Goal: Task Accomplishment & Management: Use online tool/utility

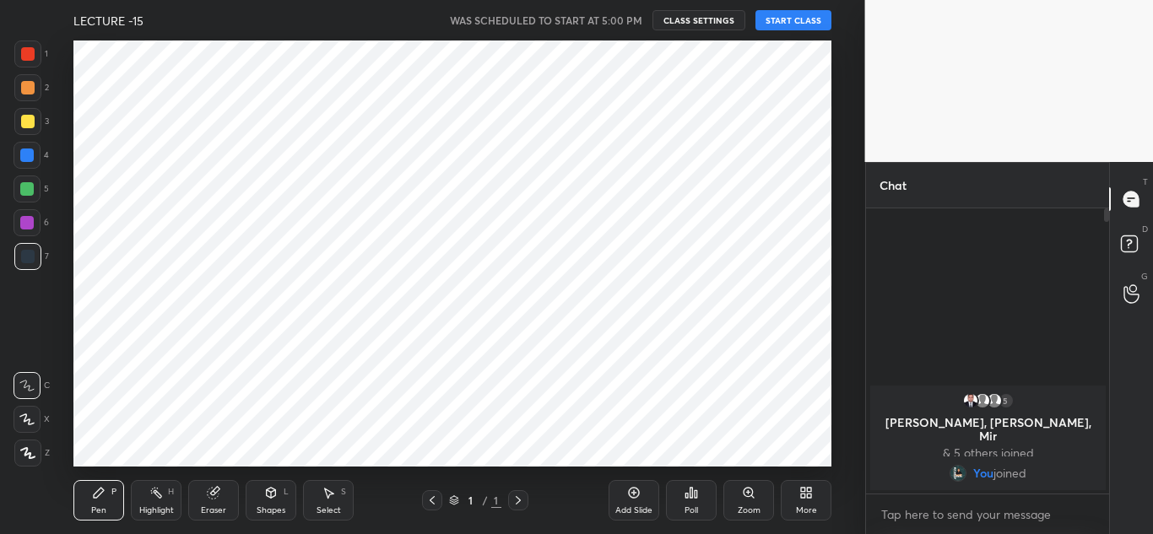
scroll to position [83957, 83586]
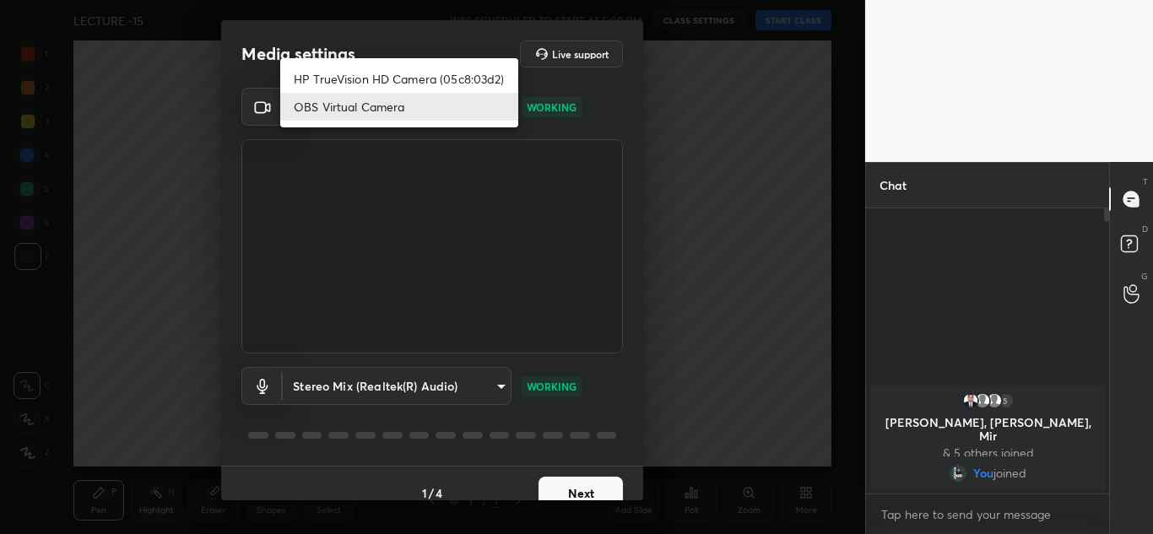
click at [443, 108] on body "1 2 3 4 5 6 7 C X Z C X Z E E Erase all H H LECTURE -15 WAS SCHEDULED TO START …" at bounding box center [576, 267] width 1153 height 534
click at [422, 89] on li "HP TrueVision HD Camera (05c8:03d2)" at bounding box center [399, 79] width 238 height 28
type input "20696c71a14a6a0581f57ab44aa2f44f0734995074abb79df16b9c113724ac47"
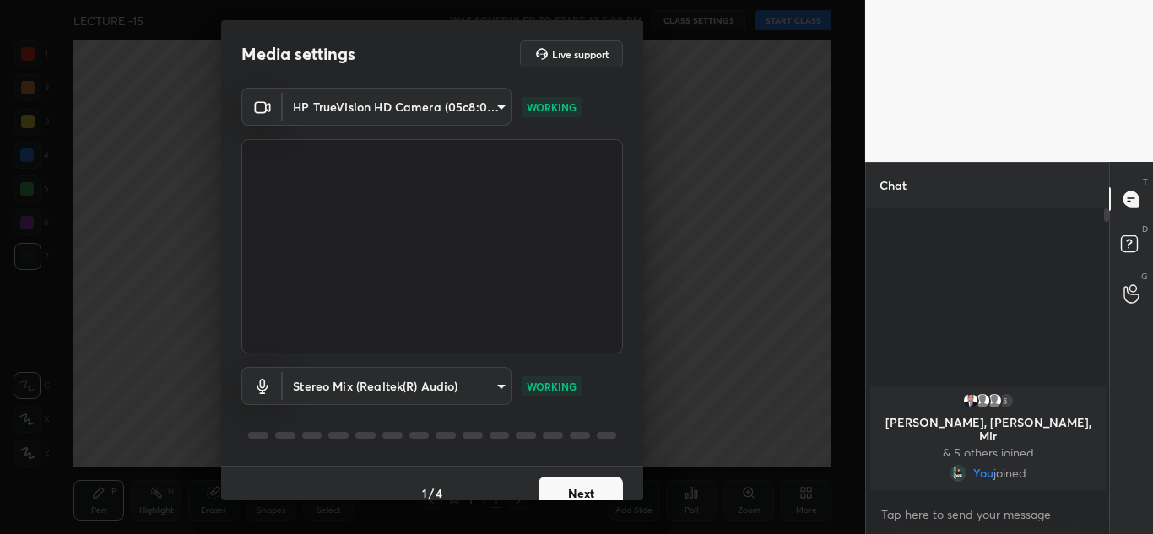
click at [564, 484] on button "Next" at bounding box center [580, 494] width 84 height 34
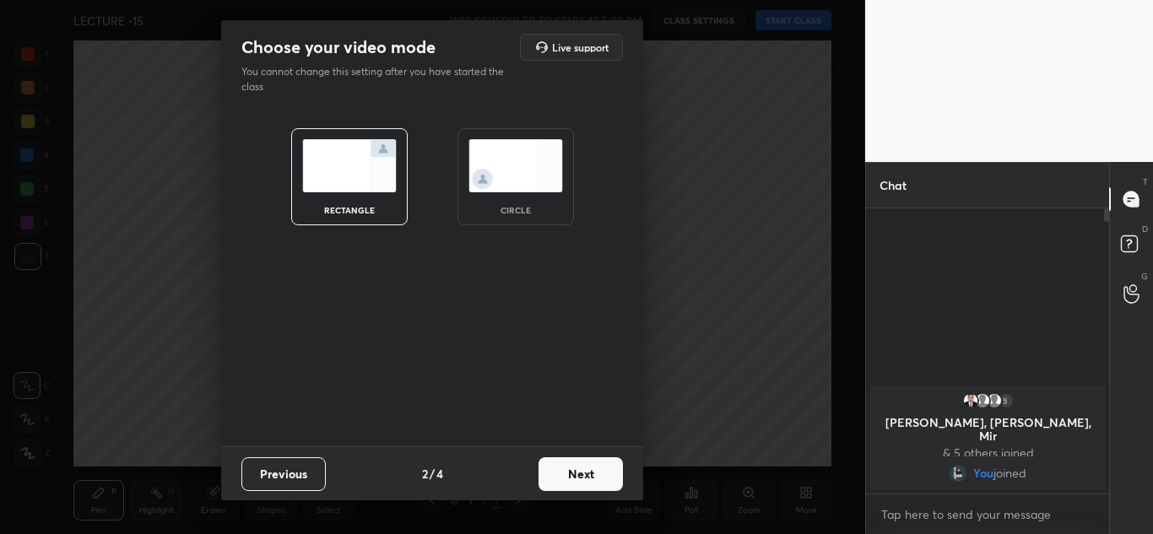
click at [537, 157] on img at bounding box center [515, 165] width 95 height 53
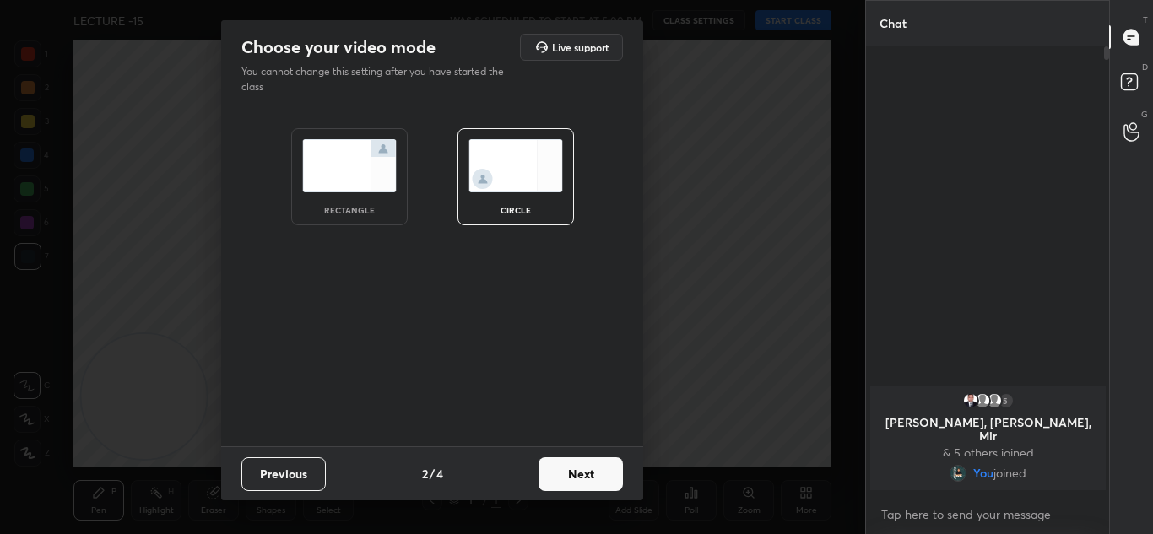
click at [565, 470] on button "Next" at bounding box center [580, 474] width 84 height 34
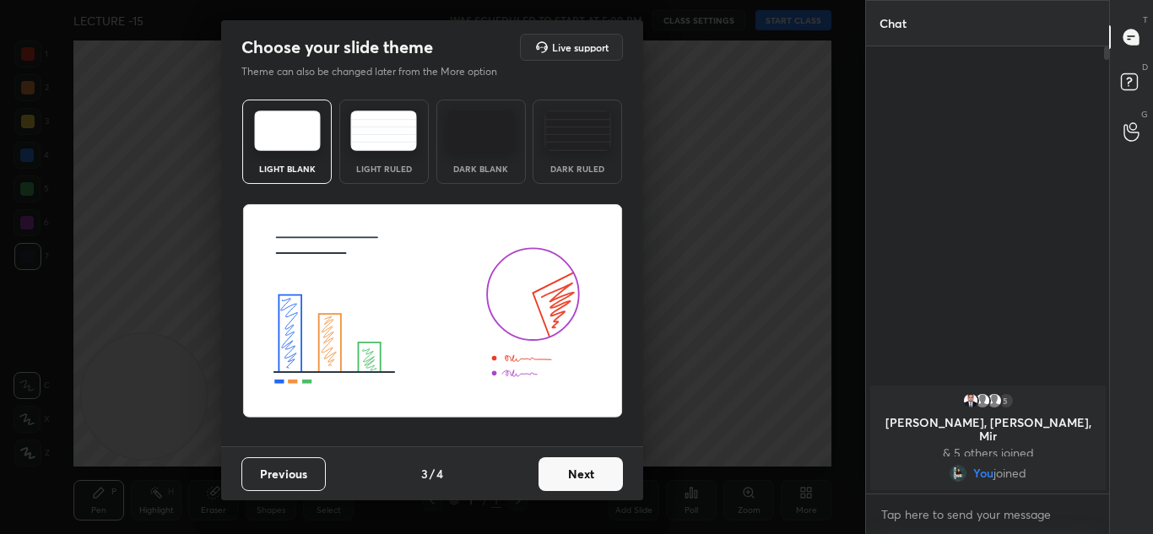
click at [565, 470] on button "Next" at bounding box center [580, 474] width 84 height 34
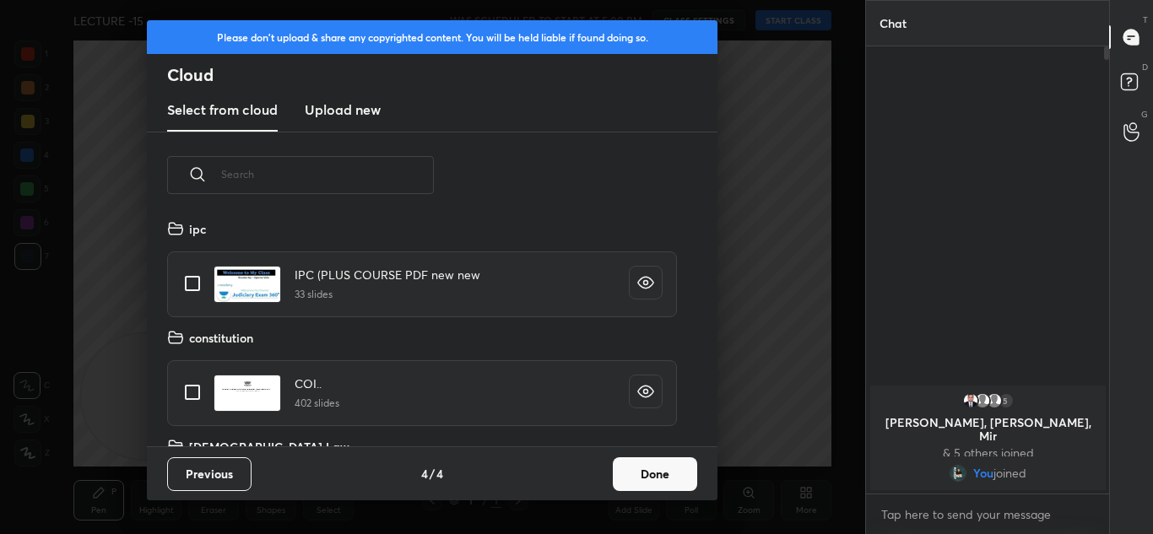
scroll to position [228, 542]
click at [646, 473] on button "Done" at bounding box center [655, 474] width 84 height 34
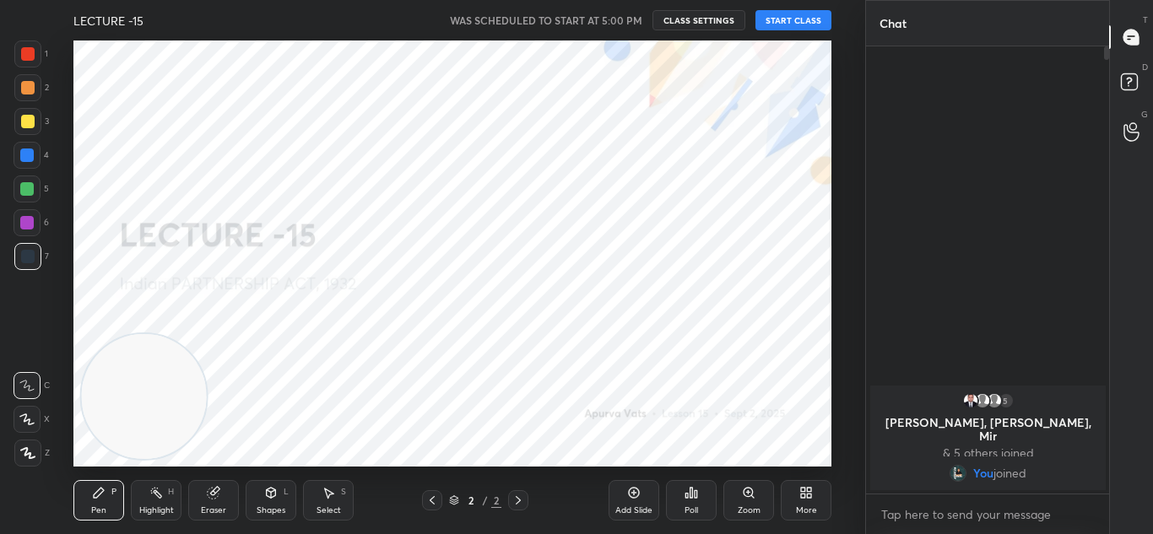
click at [786, 14] on button "START CLASS" at bounding box center [793, 20] width 76 height 20
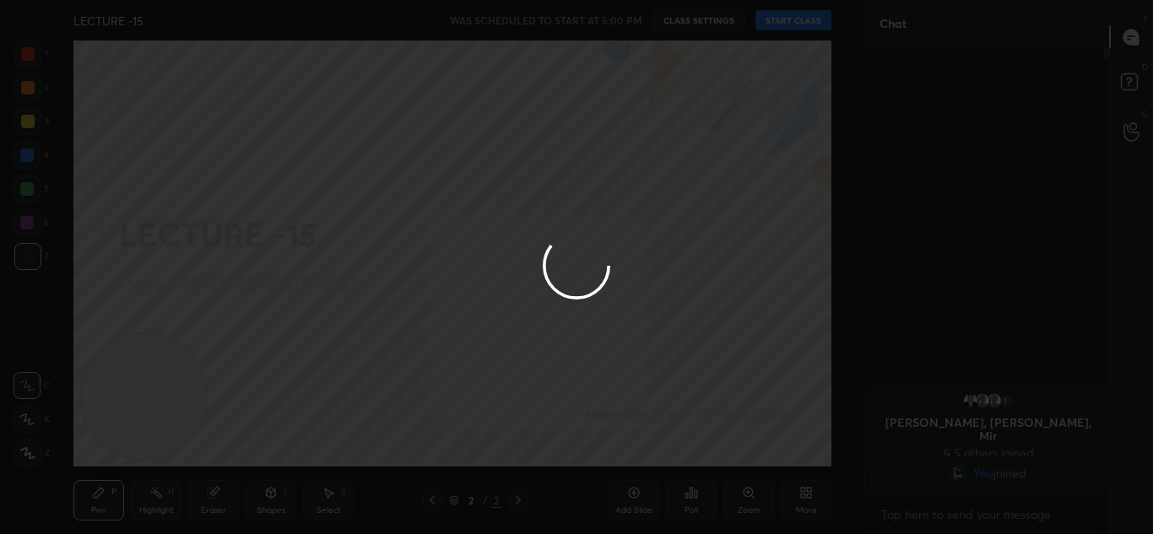
type textarea "x"
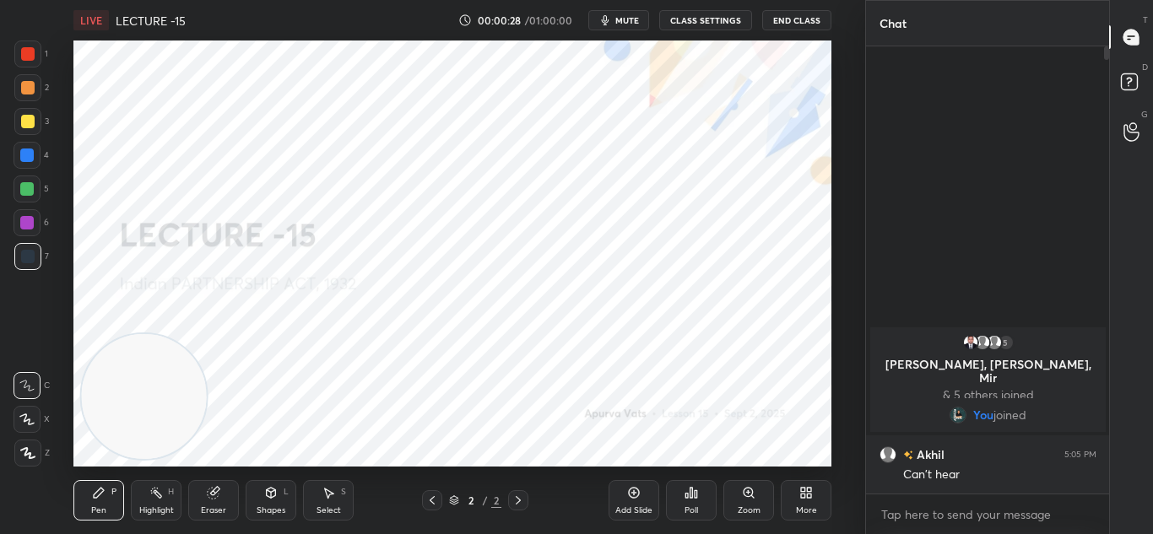
click at [705, 19] on button "CLASS SETTINGS" at bounding box center [705, 20] width 93 height 20
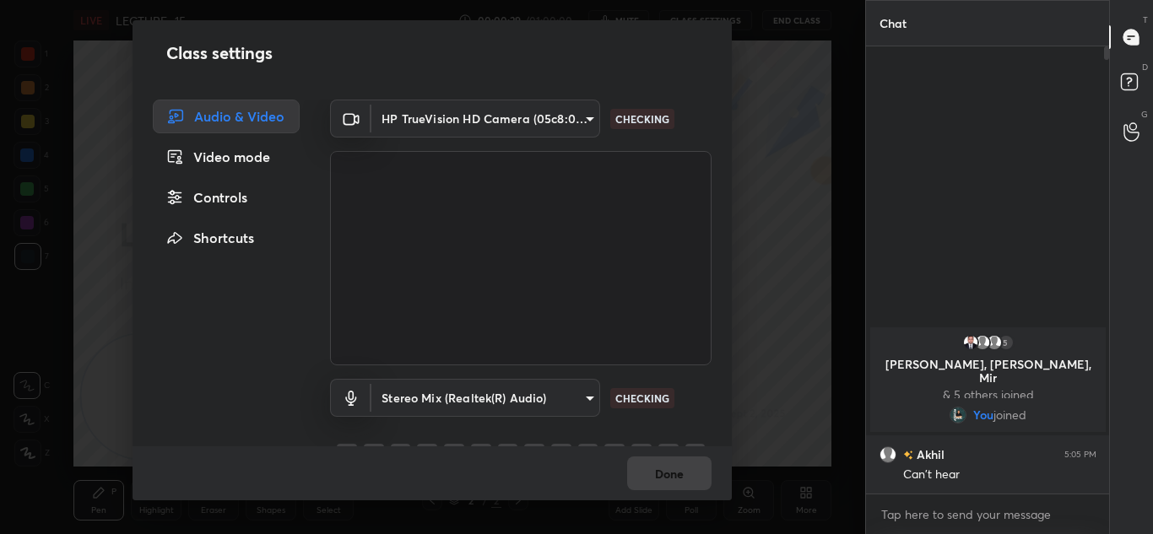
click at [494, 392] on body "1 2 3 4 5 6 7 C X Z C X Z E E Erase all H H LIVE LECTURE -15 00:00:29 / 01:00:0…" at bounding box center [576, 267] width 1153 height 534
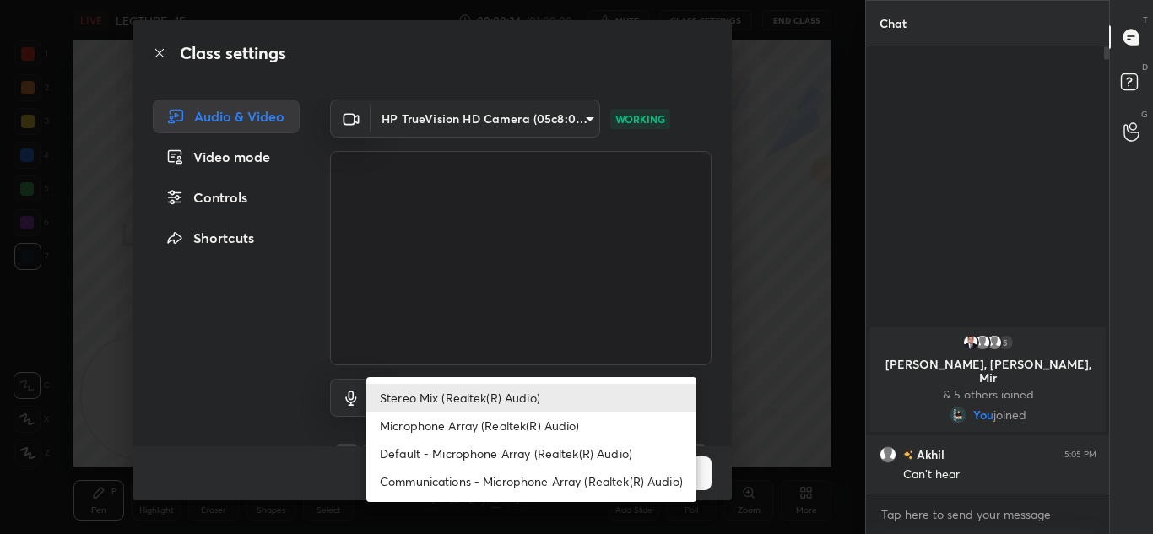
click at [478, 459] on li "Default - Microphone Array (Realtek(R) Audio)" at bounding box center [531, 454] width 330 height 28
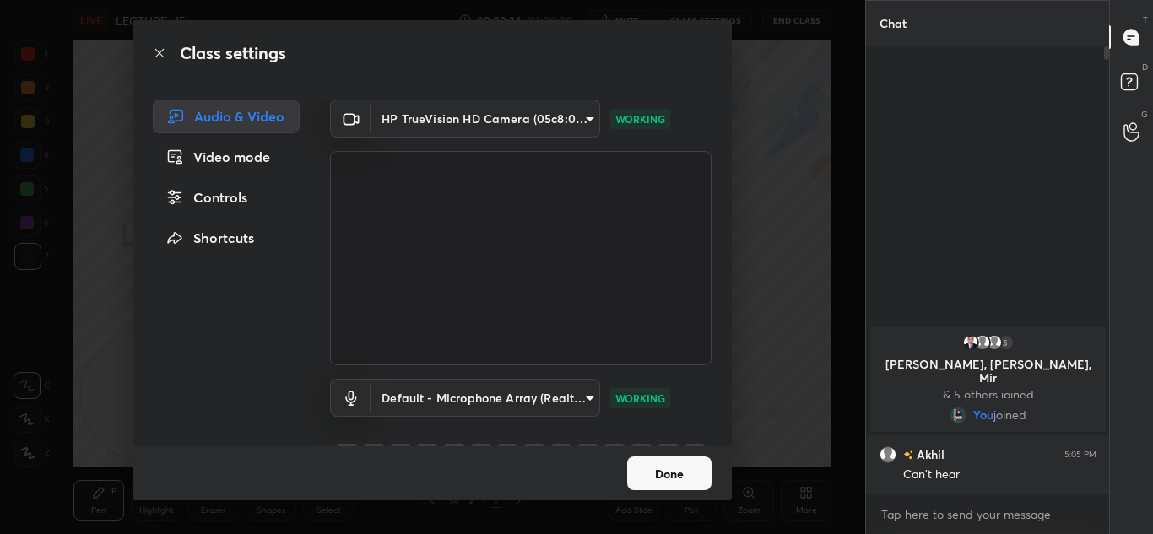
type input "default"
click at [639, 468] on button "Done" at bounding box center [669, 474] width 84 height 34
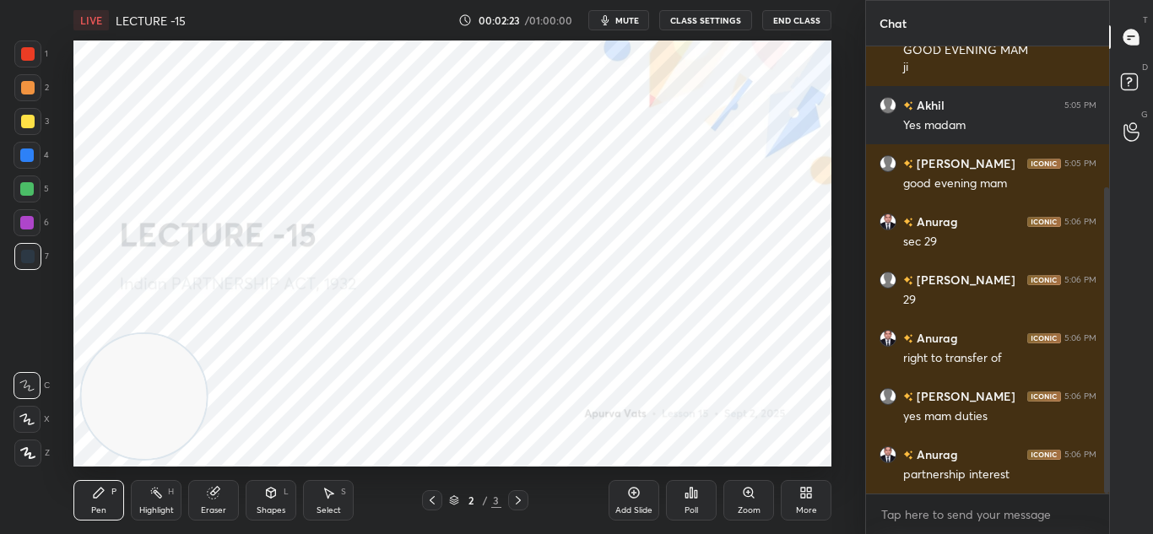
scroll to position [222, 0]
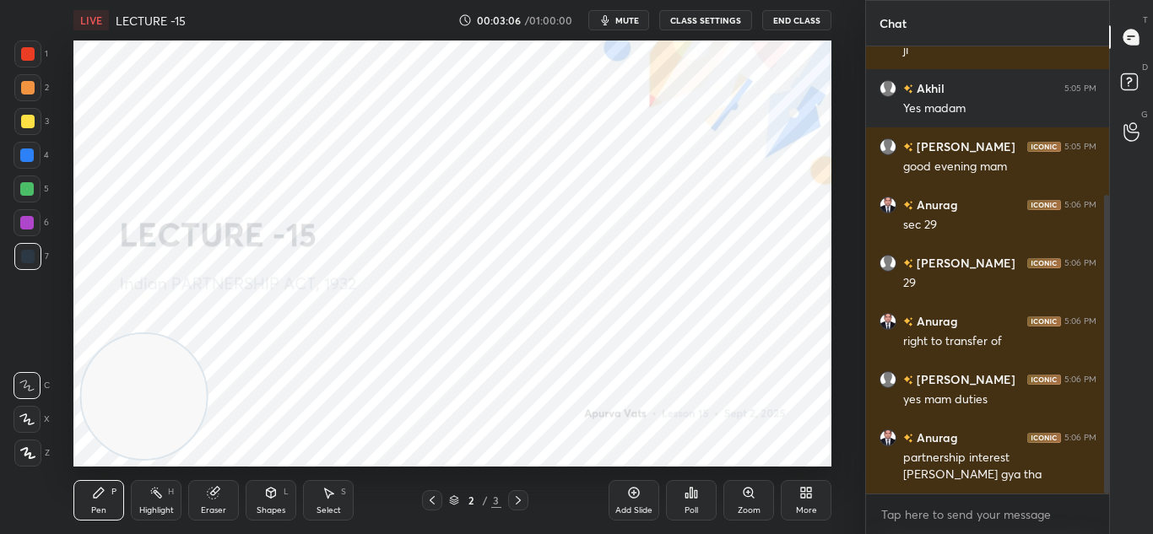
click at [625, 491] on div "Add Slide" at bounding box center [633, 500] width 51 height 41
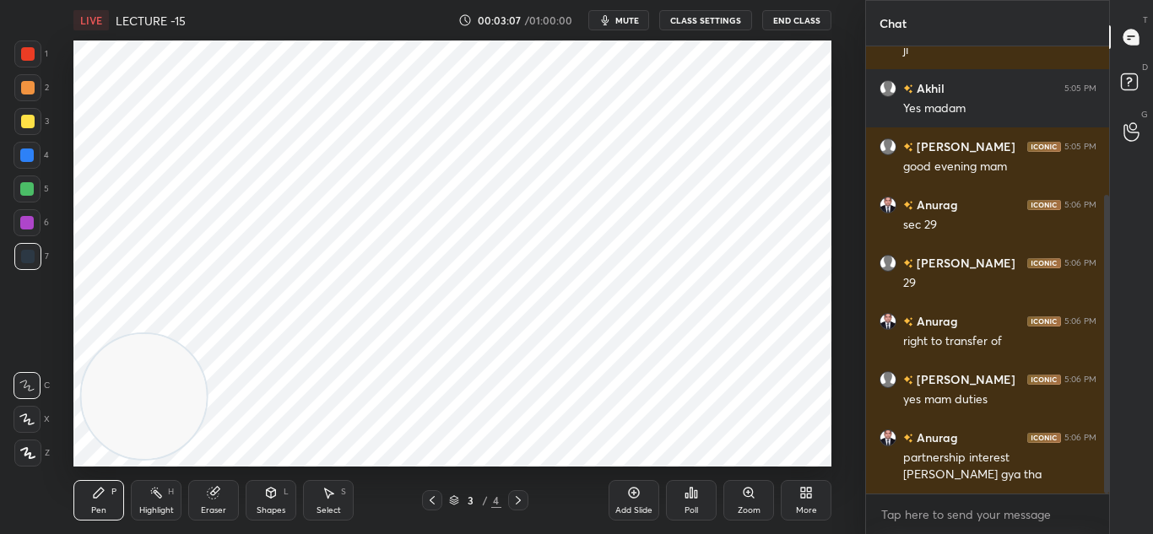
click at [43, 444] on div "Z" at bounding box center [31, 453] width 35 height 27
click at [619, 501] on div "Add Slide" at bounding box center [633, 500] width 51 height 41
click at [27, 53] on div at bounding box center [28, 54] width 14 height 14
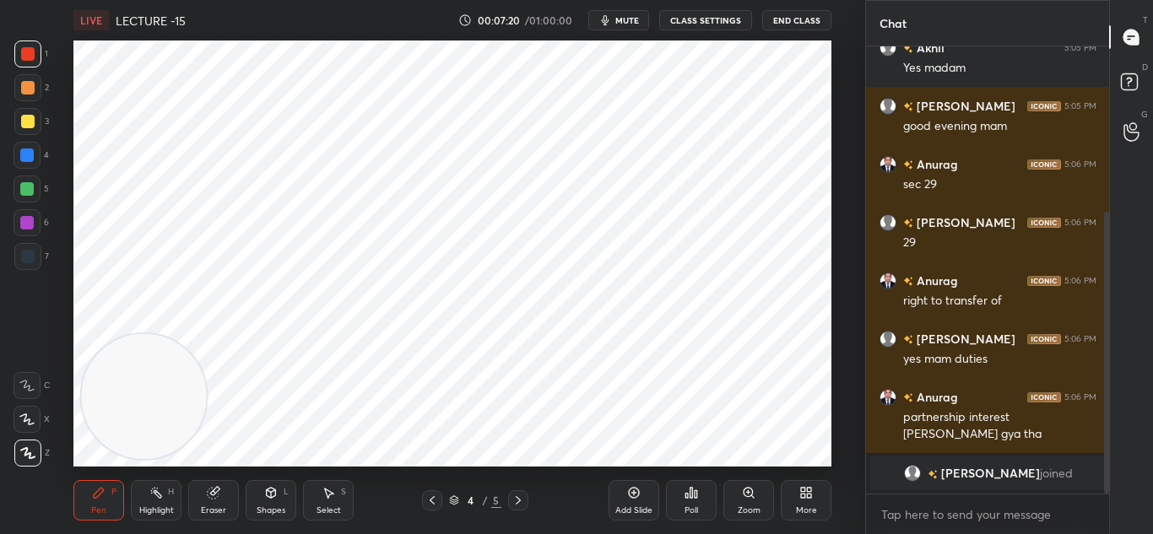
click at [23, 151] on div at bounding box center [27, 156] width 14 height 14
click at [515, 497] on icon at bounding box center [518, 501] width 14 height 14
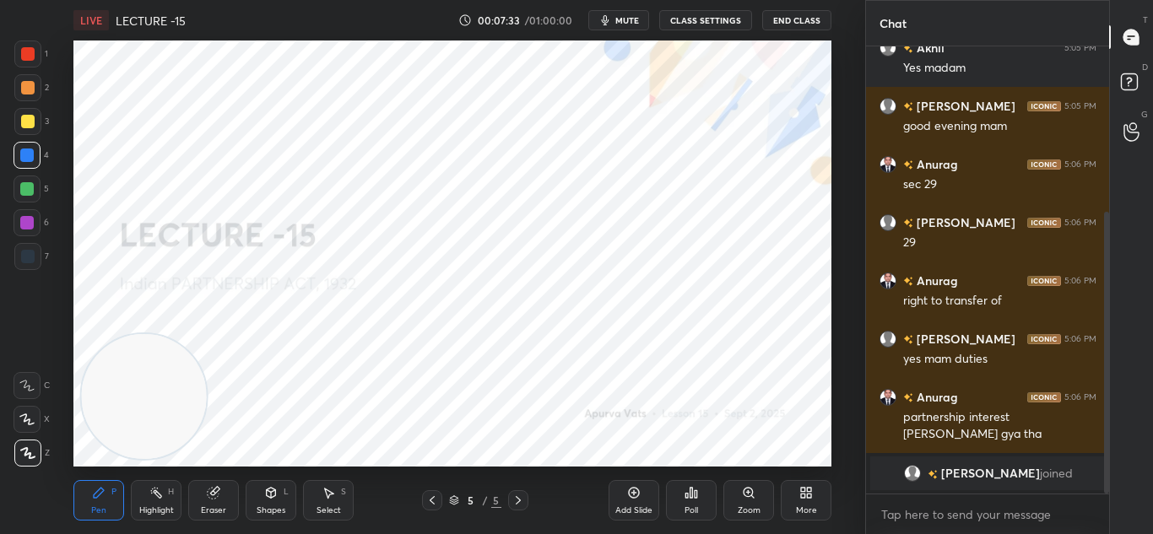
click at [427, 506] on icon at bounding box center [432, 501] width 14 height 14
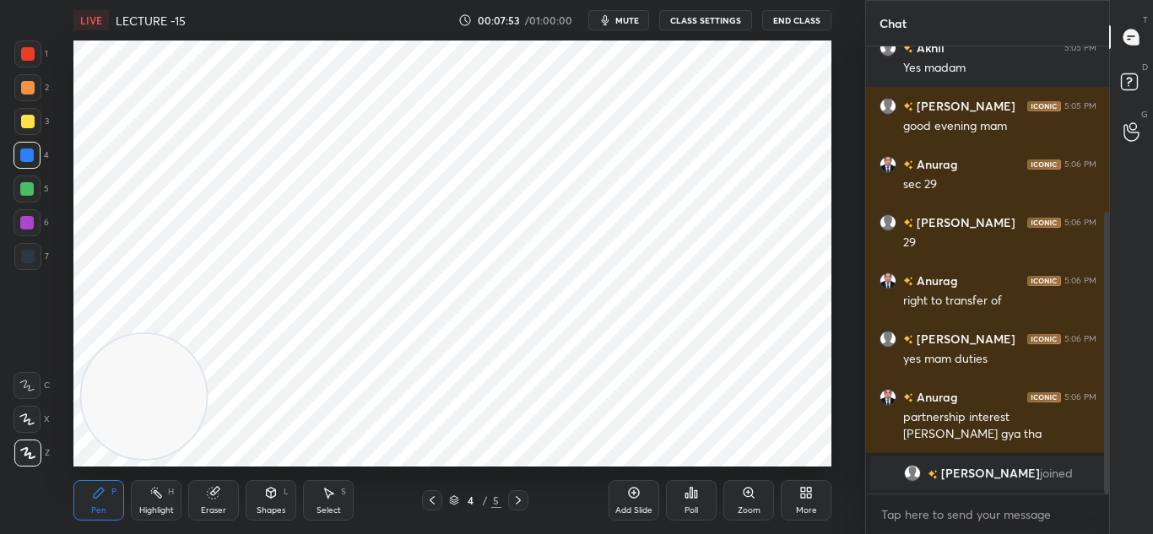
click at [618, 24] on span "mute" at bounding box center [627, 20] width 24 height 12
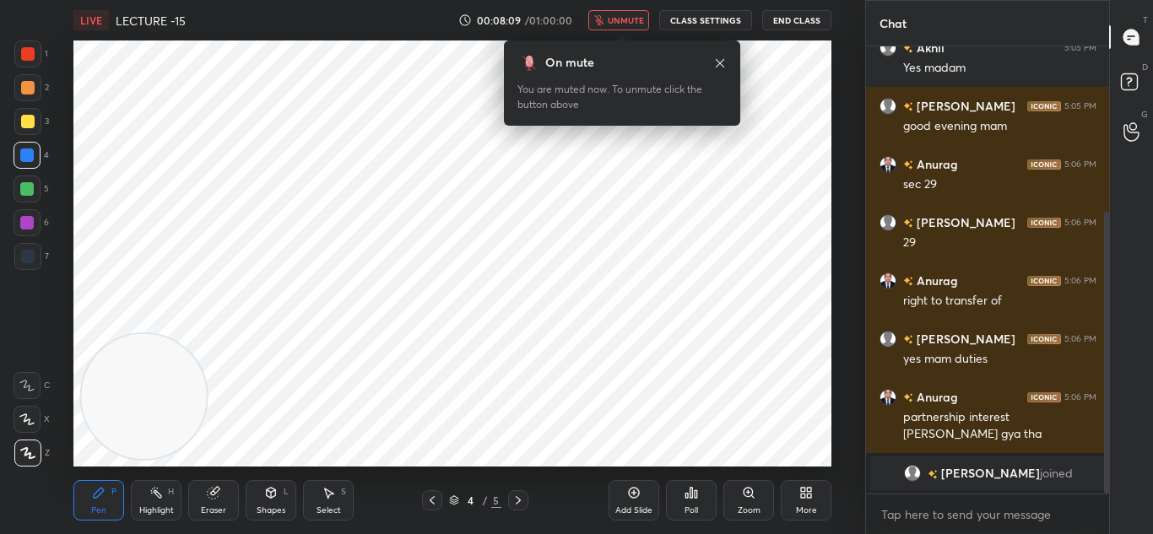
click at [617, 19] on span "unmute" at bounding box center [626, 20] width 36 height 12
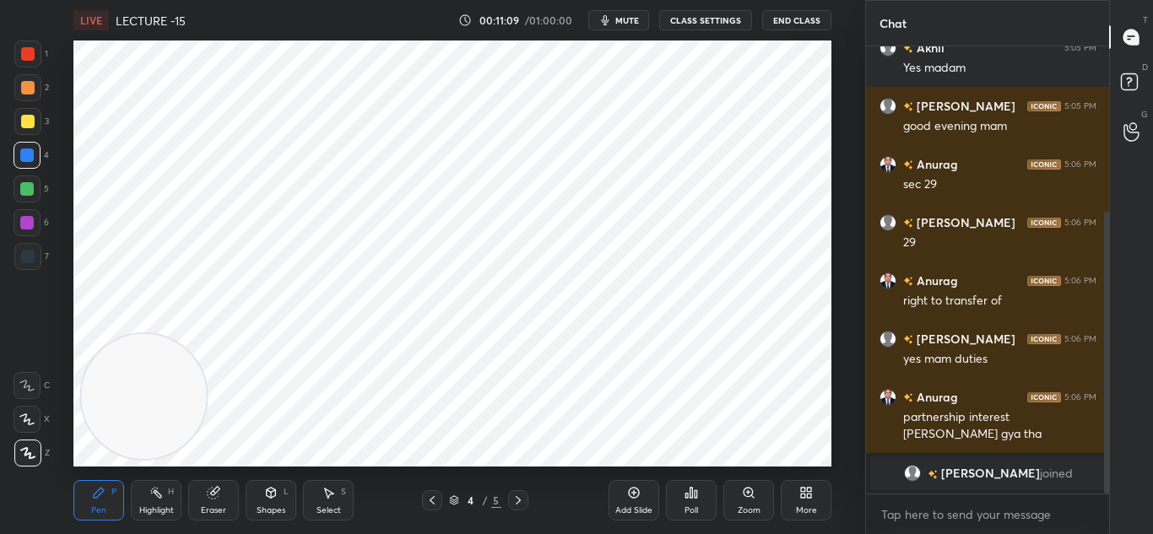
click at [629, 490] on icon at bounding box center [634, 493] width 14 height 14
click at [422, 496] on div at bounding box center [432, 500] width 20 height 20
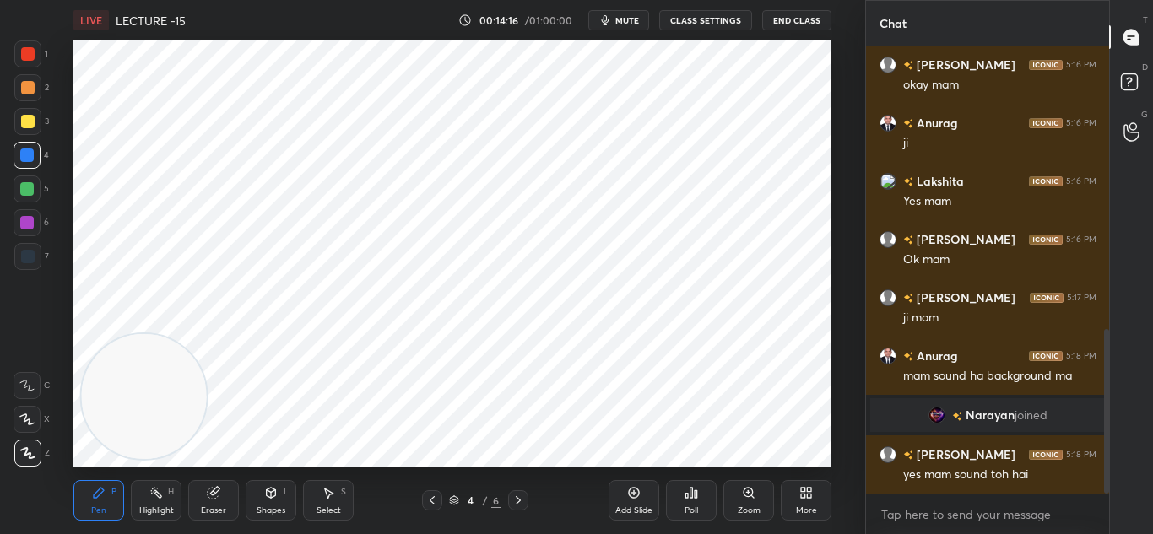
scroll to position [769, 0]
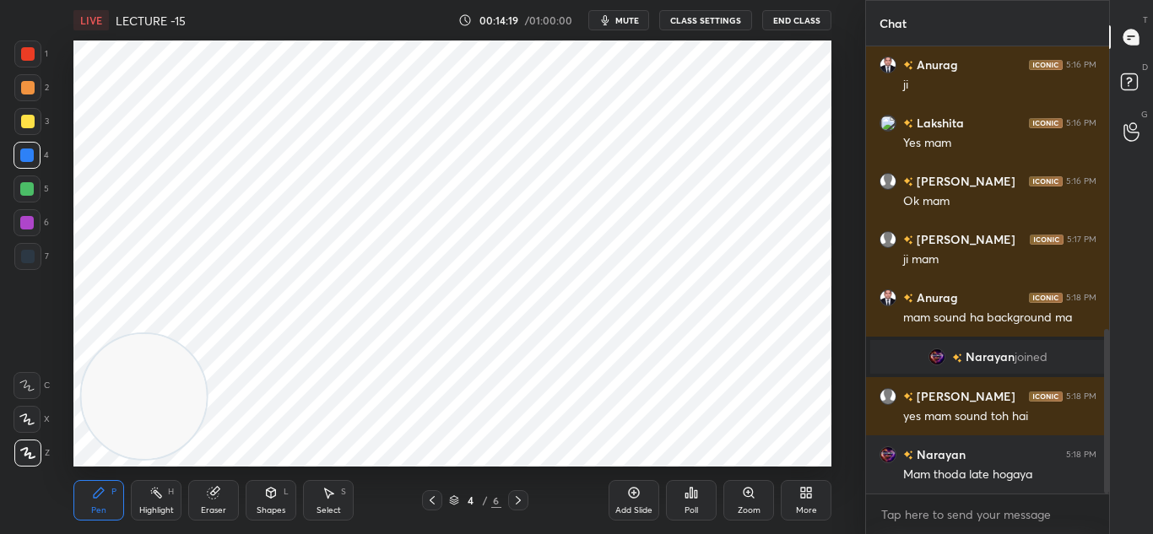
click at [700, 18] on button "CLASS SETTINGS" at bounding box center [705, 20] width 93 height 20
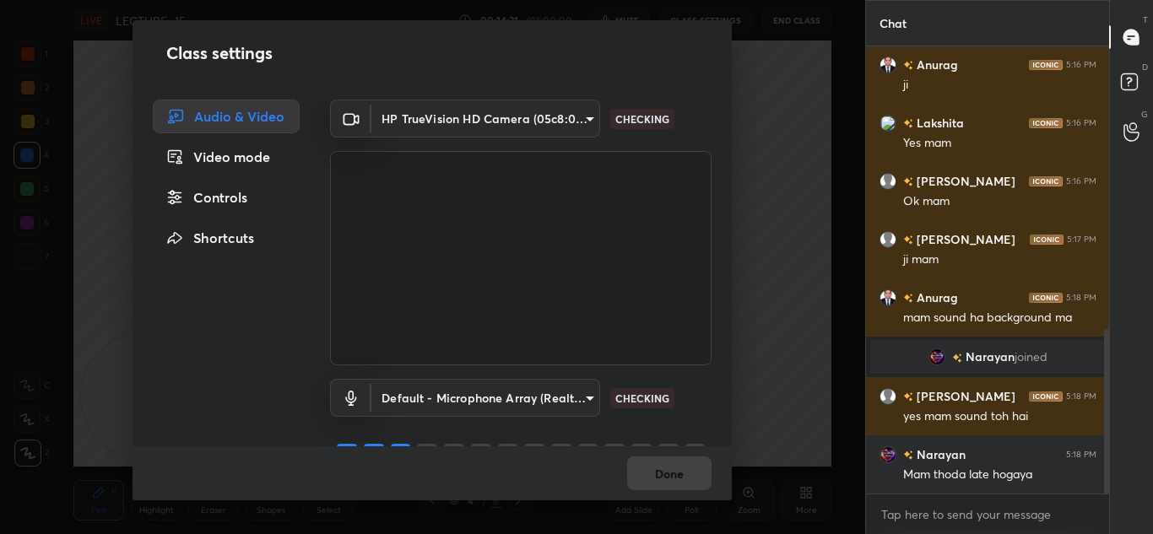
click at [510, 393] on body "1 2 3 4 5 6 7 C X Z C X Z E E Erase all H H LIVE LECTURE -15 00:14:21 / 01:00:0…" at bounding box center [576, 267] width 1153 height 534
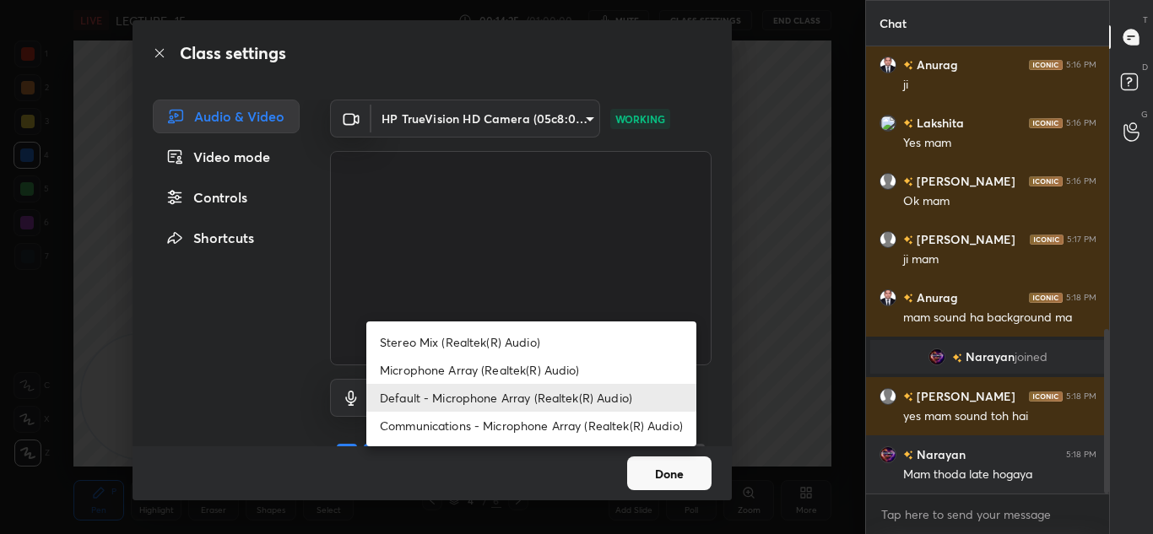
click at [491, 431] on li "Communications - Microphone Array (Realtek(R) Audio)" at bounding box center [531, 426] width 330 height 28
type input "communications"
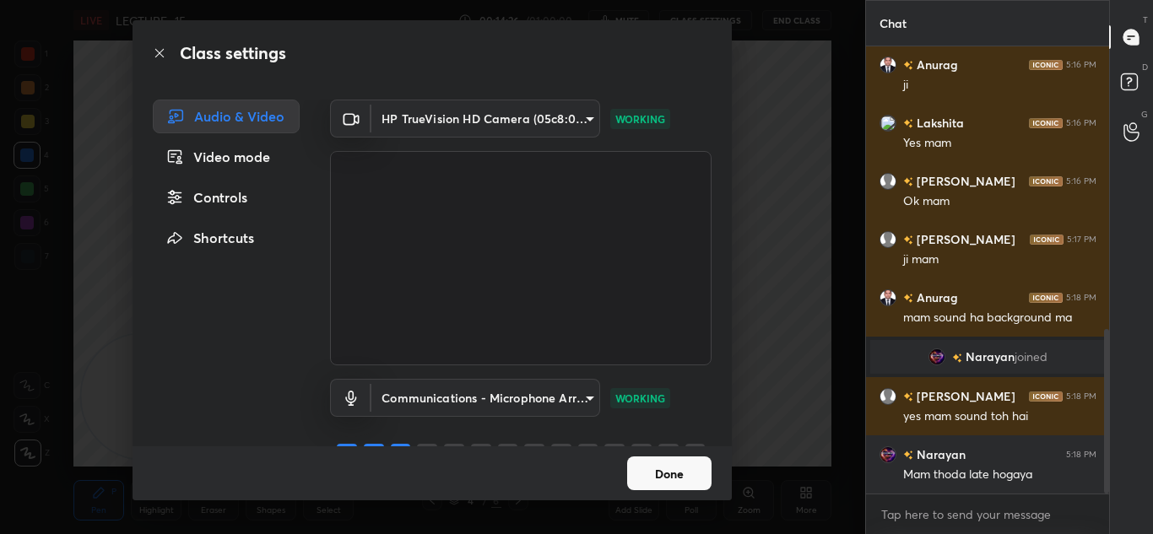
click at [656, 479] on button "Done" at bounding box center [669, 474] width 84 height 34
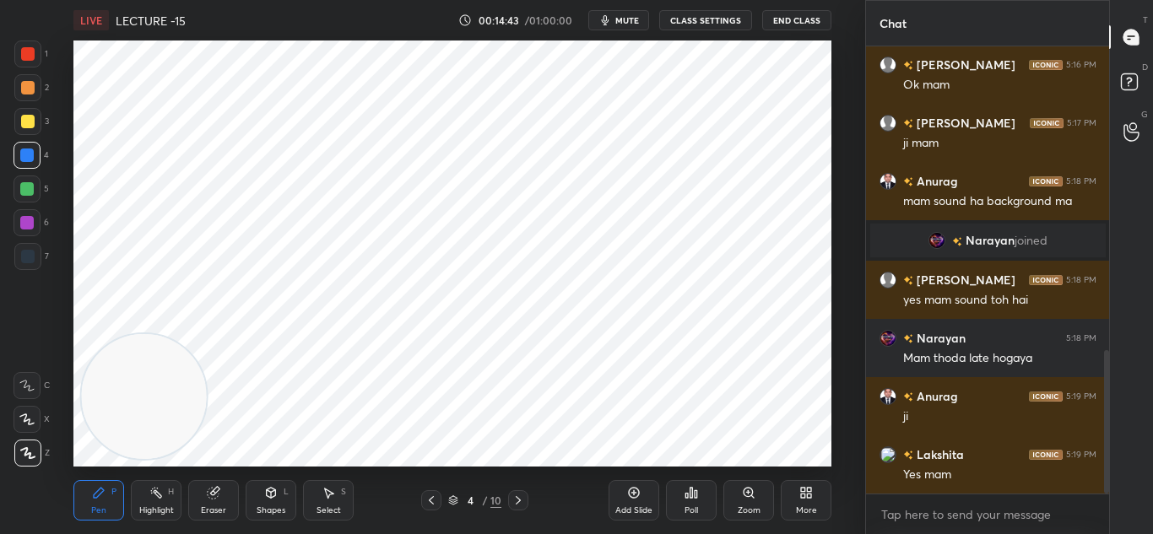
scroll to position [943, 0]
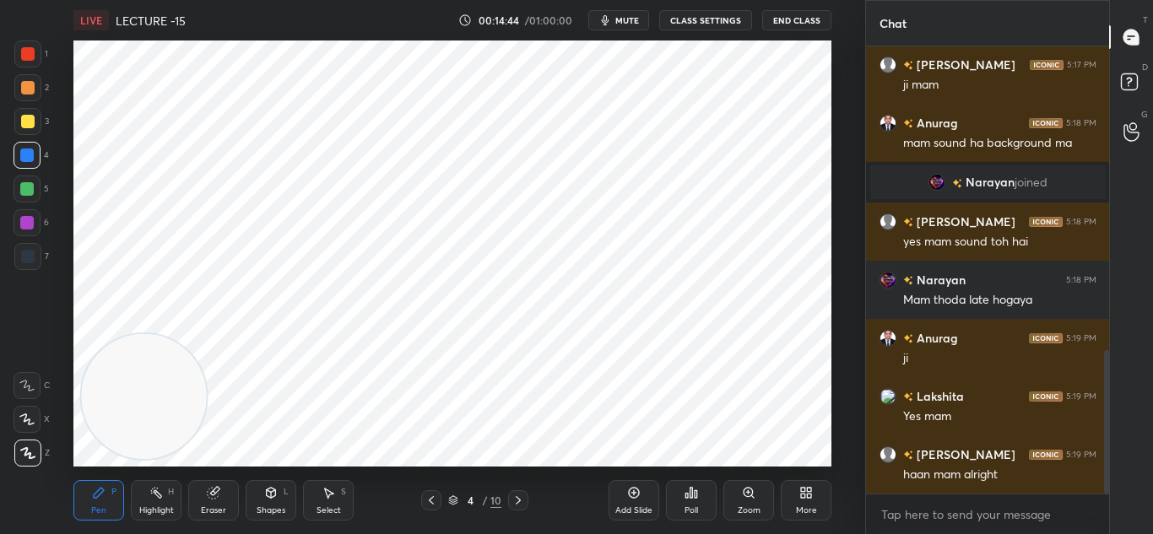
click at [689, 19] on button "CLASS SETTINGS" at bounding box center [705, 20] width 93 height 20
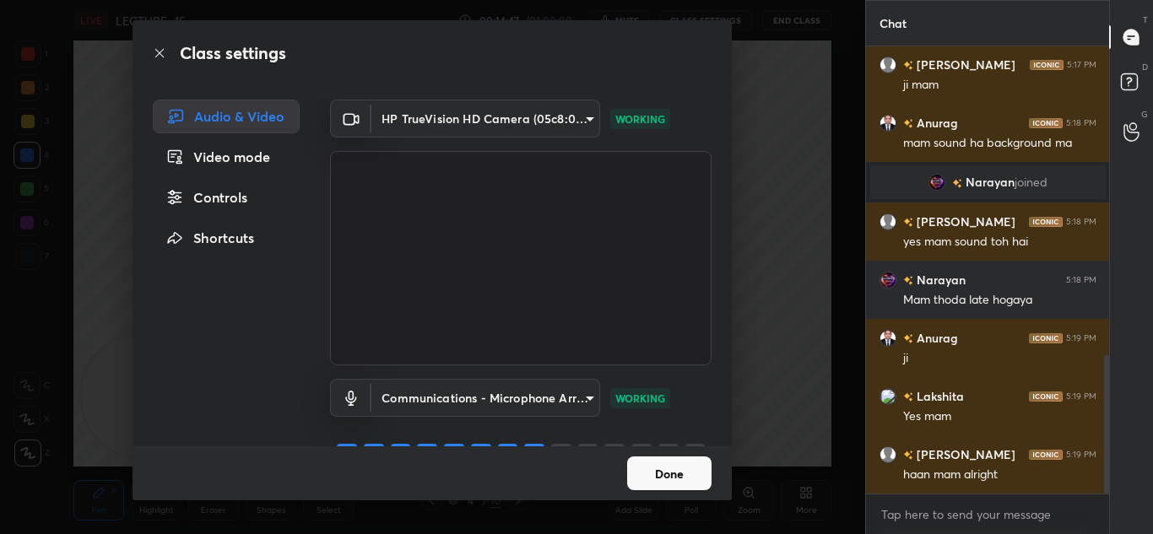
scroll to position [1002, 0]
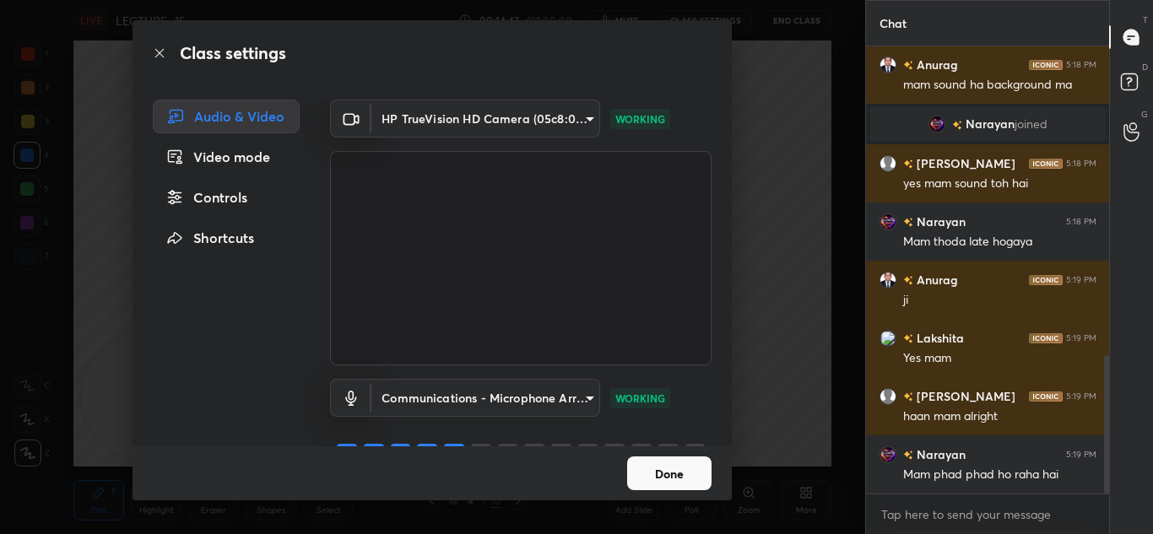
click at [777, 357] on div "Class settings Audio & Video Video mode Controls Shortcuts HP TrueVision HD Cam…" at bounding box center [432, 267] width 865 height 534
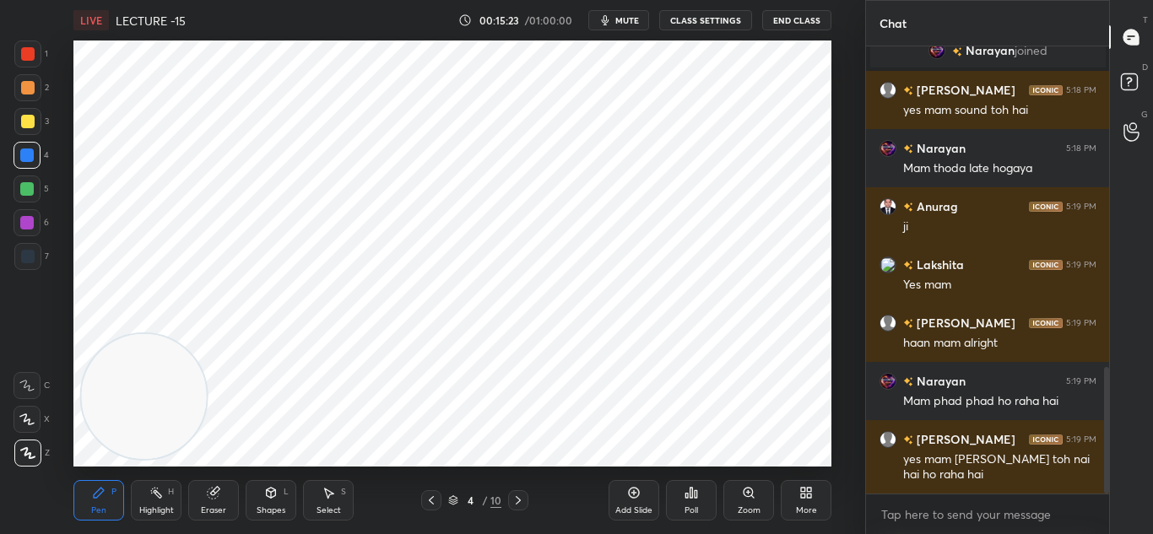
scroll to position [1133, 0]
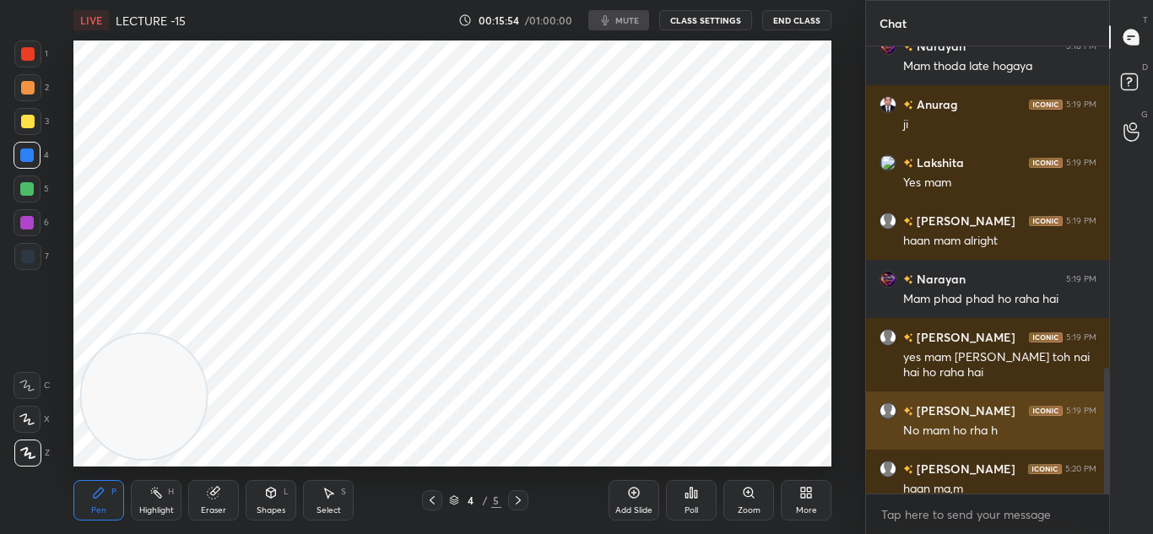
scroll to position [1191, 0]
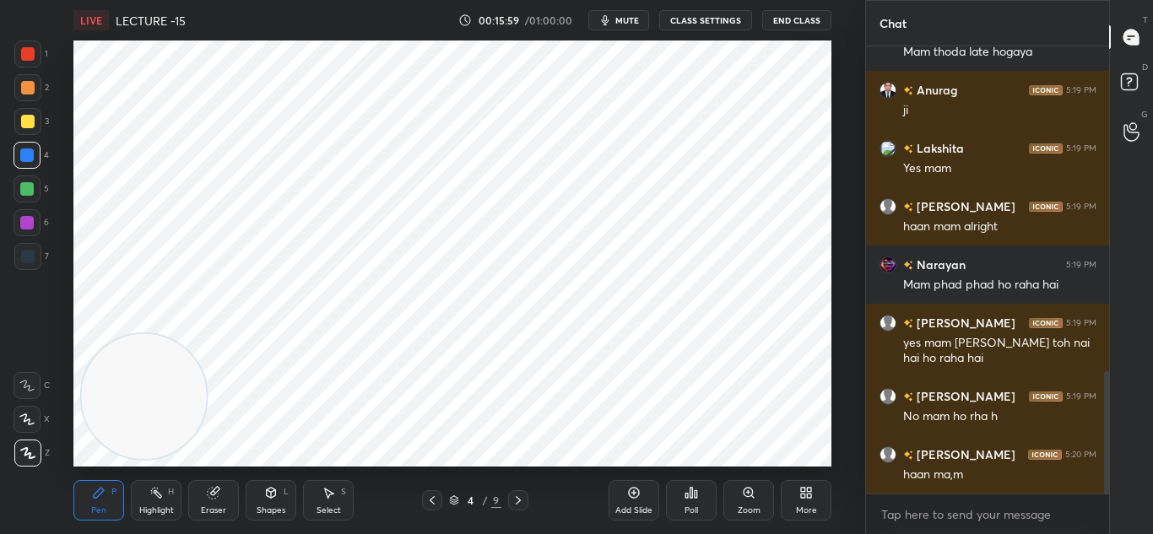
click at [694, 17] on button "CLASS SETTINGS" at bounding box center [705, 20] width 93 height 20
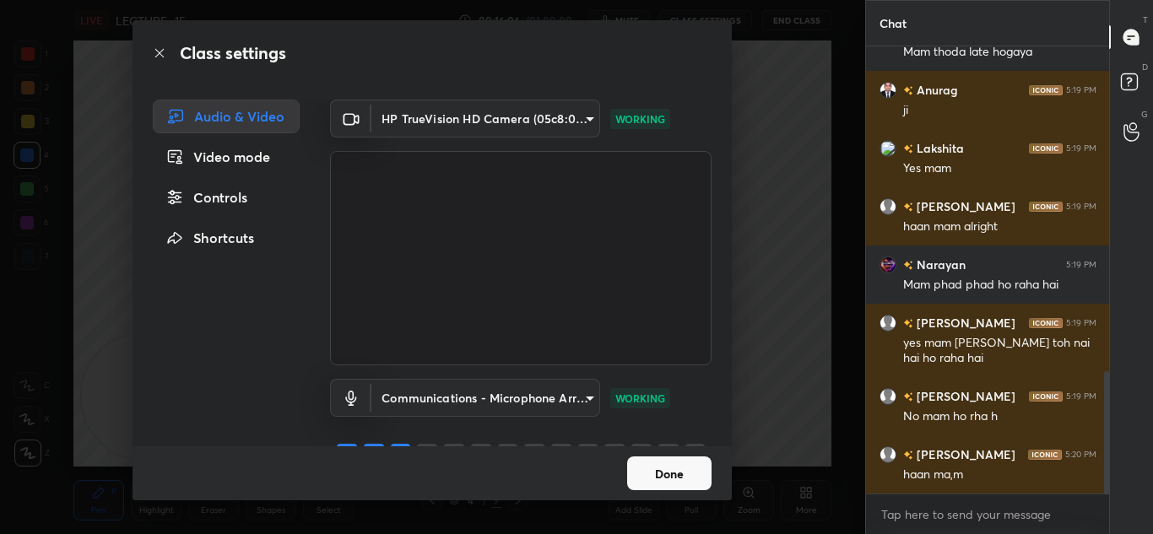
click at [213, 187] on div "Controls" at bounding box center [226, 198] width 147 height 34
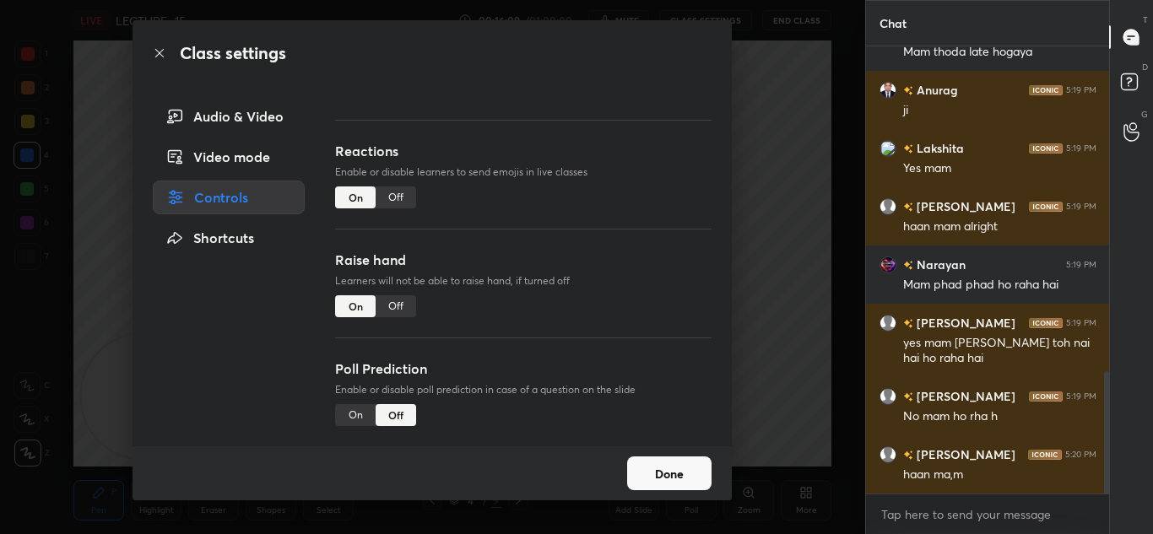
scroll to position [181, 0]
click at [240, 146] on div "Video mode" at bounding box center [229, 157] width 152 height 34
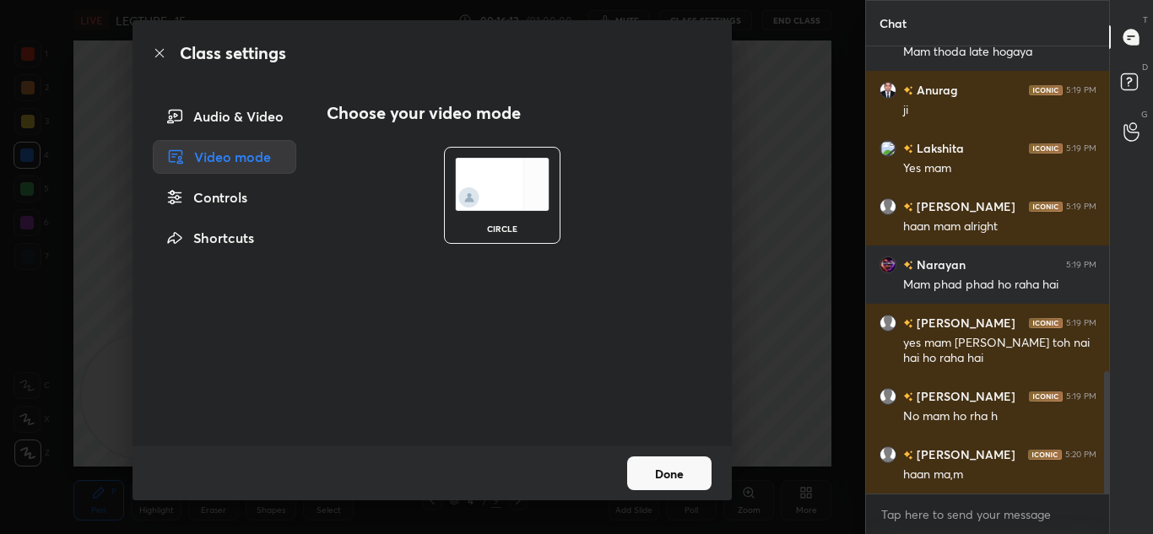
click at [237, 123] on div "Audio & Video" at bounding box center [224, 117] width 143 height 34
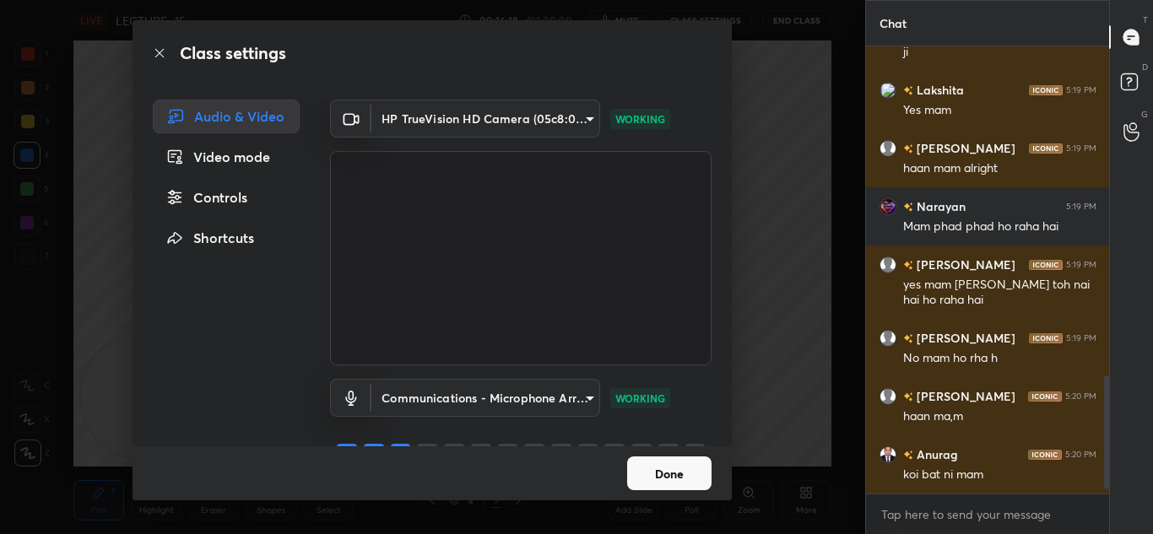
scroll to position [1308, 0]
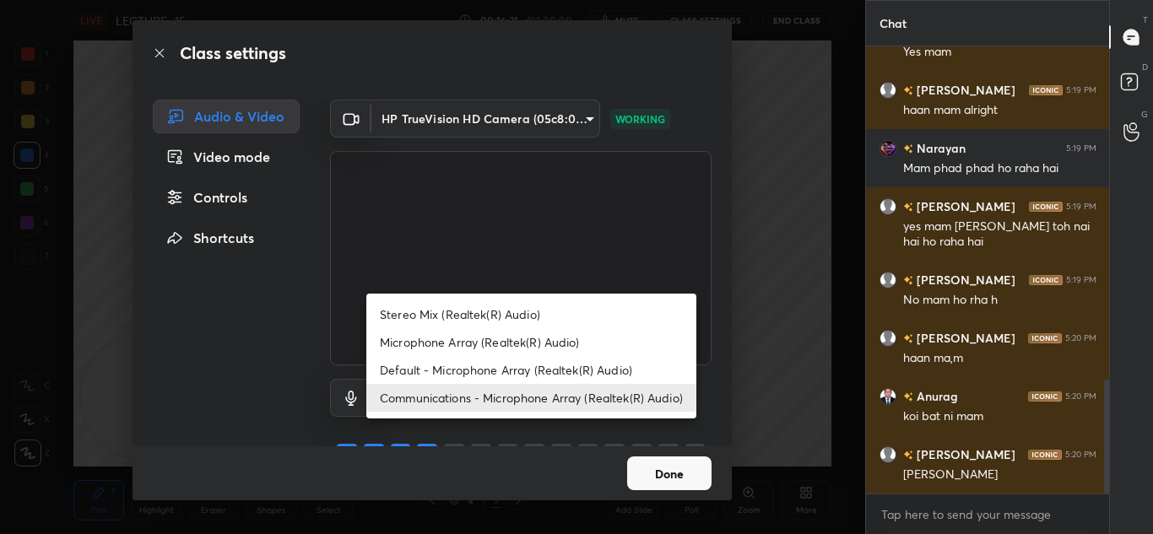
click at [556, 407] on body "1 2 3 4 5 6 7 C X Z C X Z E E Erase all H H LIVE LECTURE -15 00:16:21 / 01:00:0…" at bounding box center [576, 267] width 1153 height 534
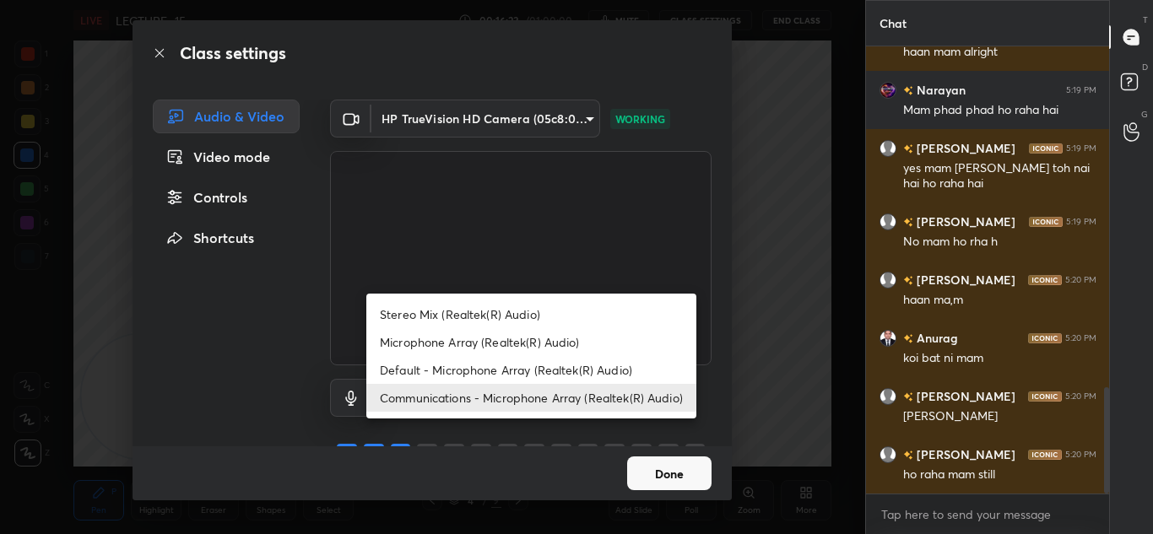
scroll to position [1440, 0]
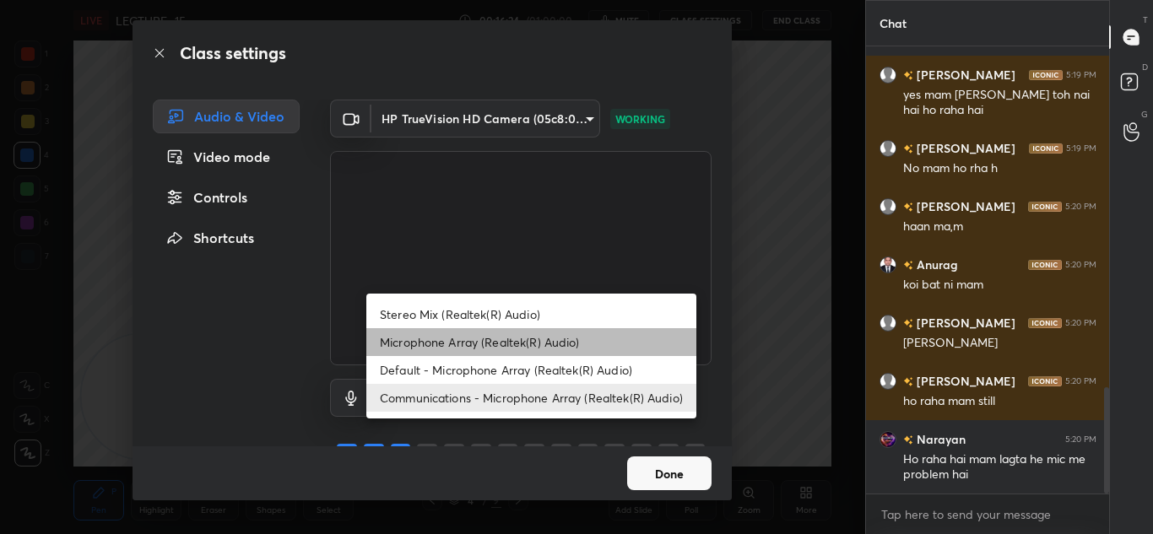
click at [518, 341] on li "Microphone Array (Realtek(R) Audio)" at bounding box center [531, 342] width 330 height 28
type input "d3fc960d1a3fb7f1ef50156945ed876b0a2ded6c7a18149bc9fd193d8215a50a"
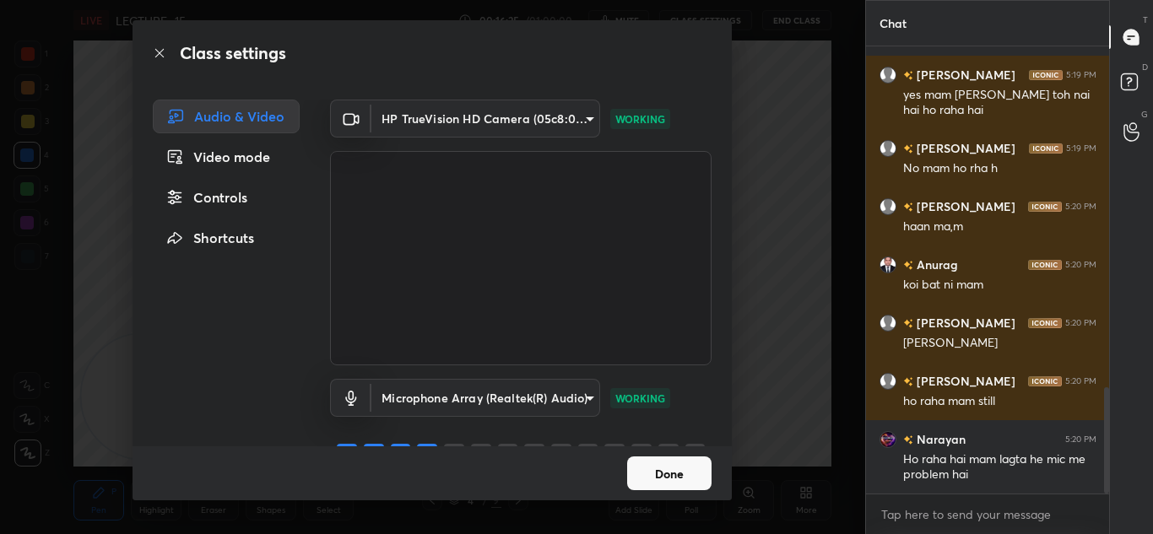
click at [654, 479] on button "Done" at bounding box center [669, 474] width 84 height 34
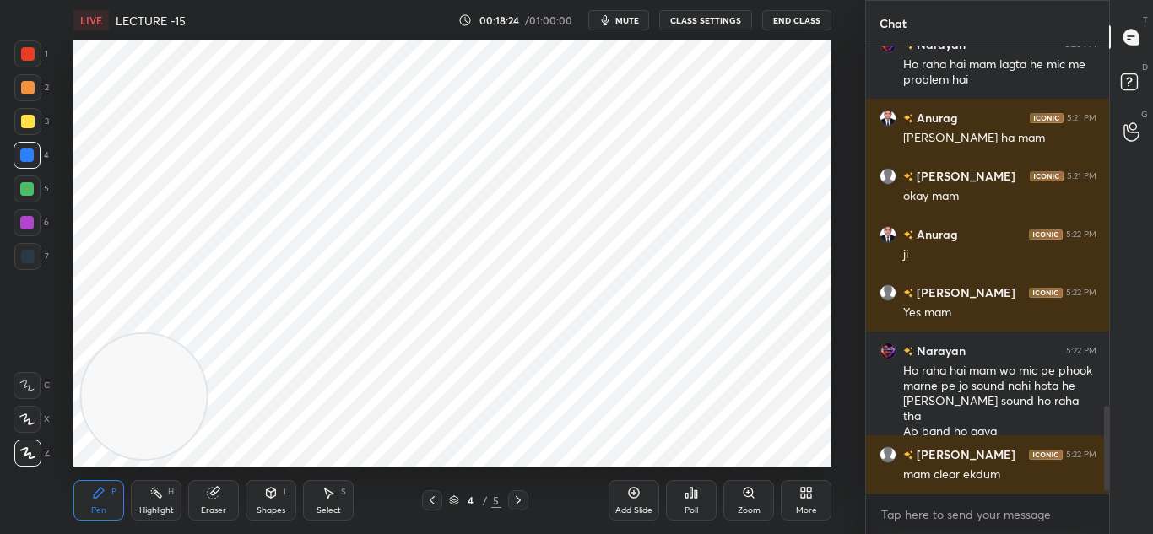
scroll to position [1893, 0]
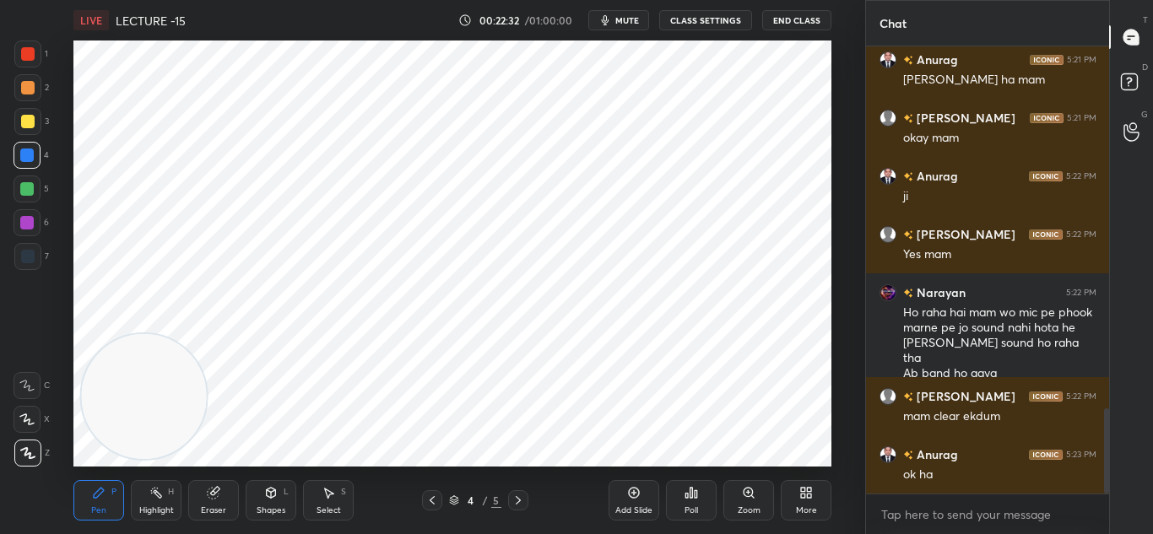
click at [634, 494] on icon at bounding box center [633, 492] width 5 height 5
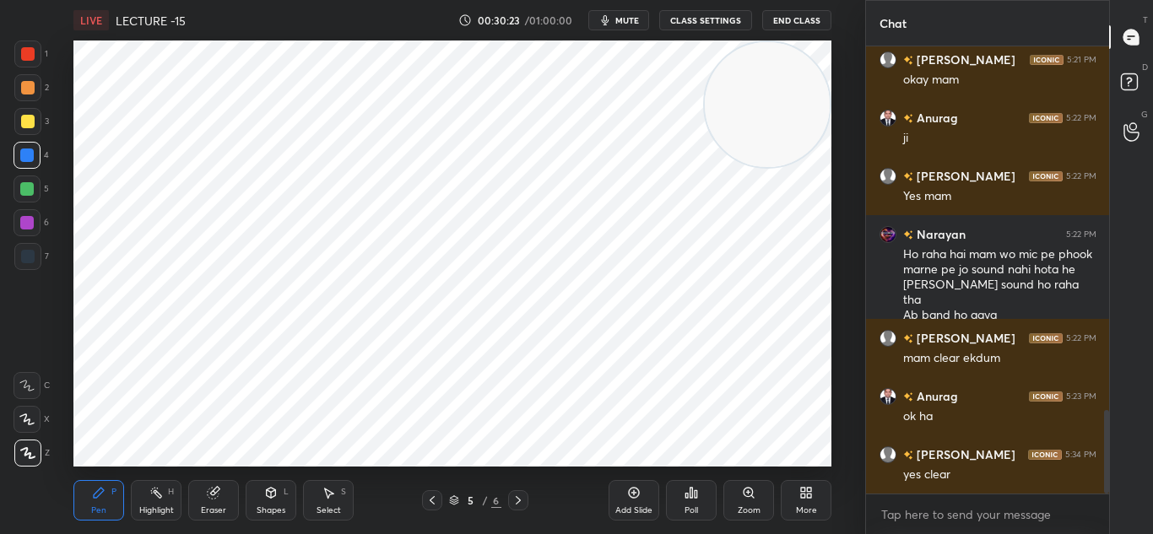
click at [624, 491] on div "Add Slide" at bounding box center [633, 500] width 51 height 41
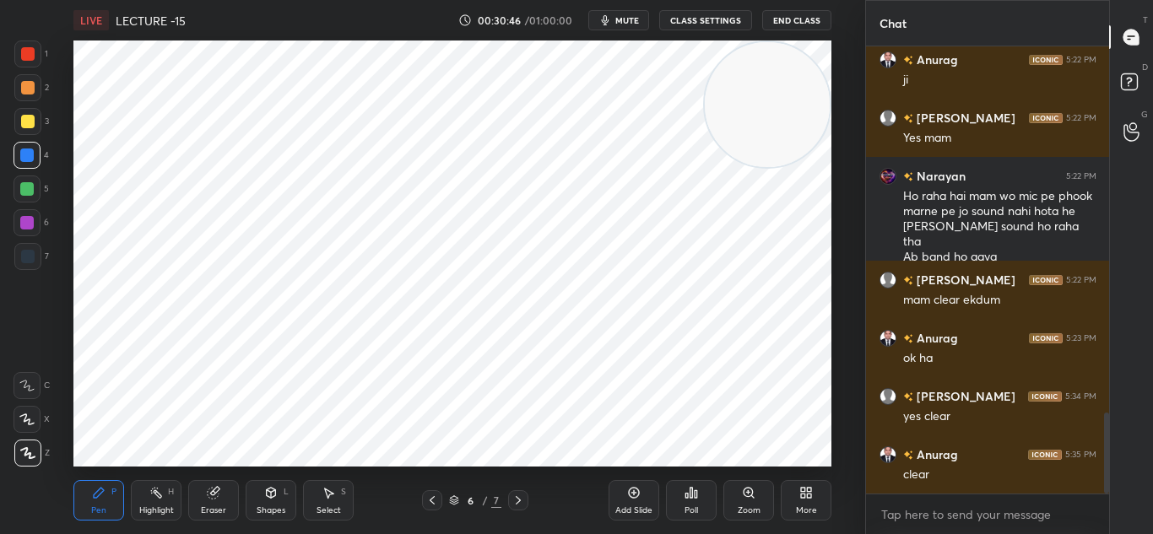
scroll to position [2067, 0]
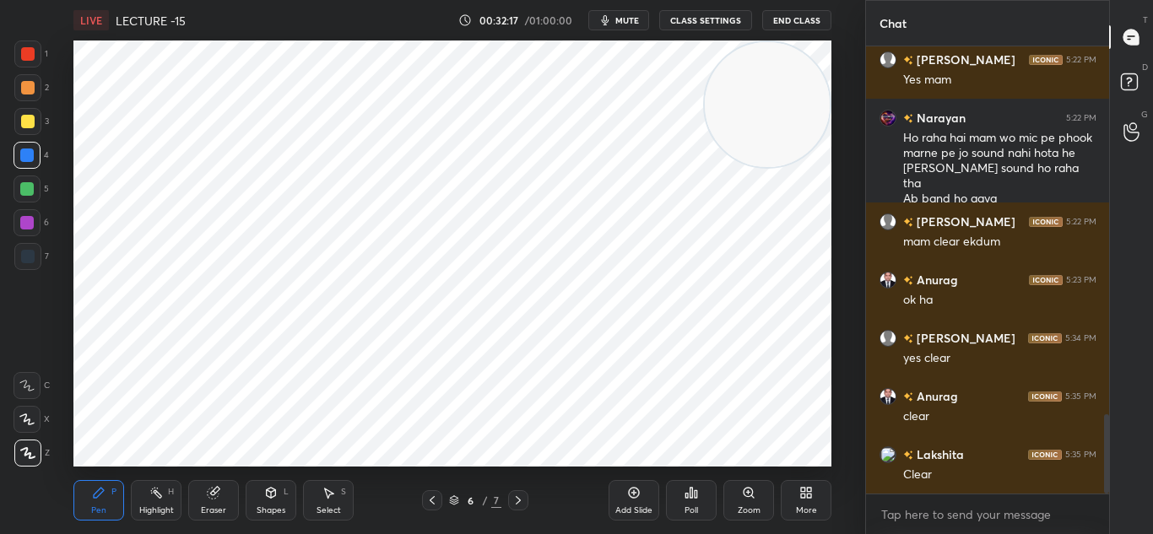
click at [622, 19] on span "mute" at bounding box center [627, 20] width 24 height 12
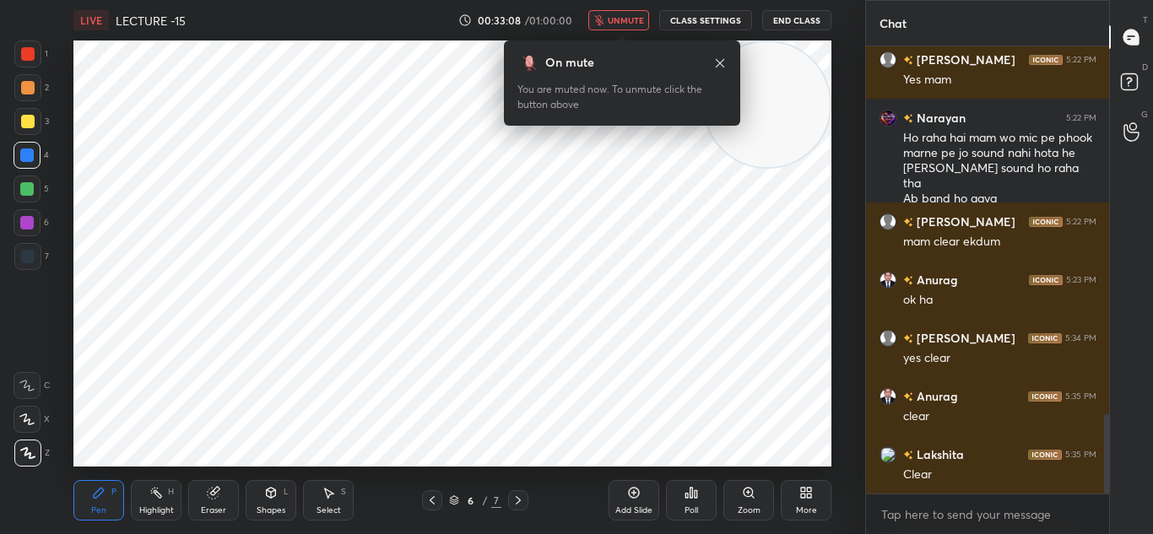
click at [622, 17] on span "unmute" at bounding box center [626, 20] width 36 height 12
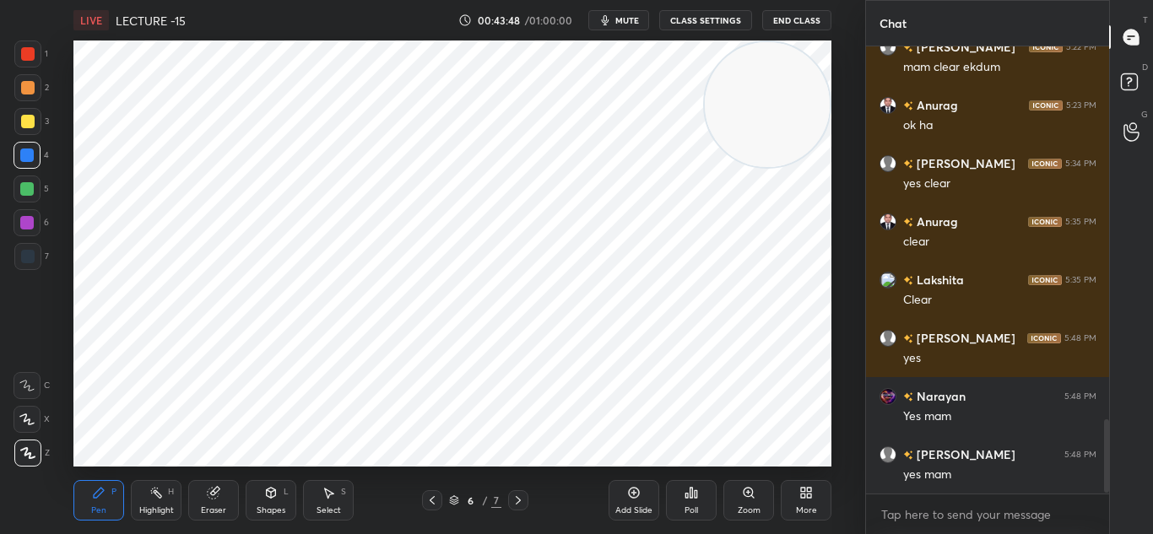
scroll to position [2300, 0]
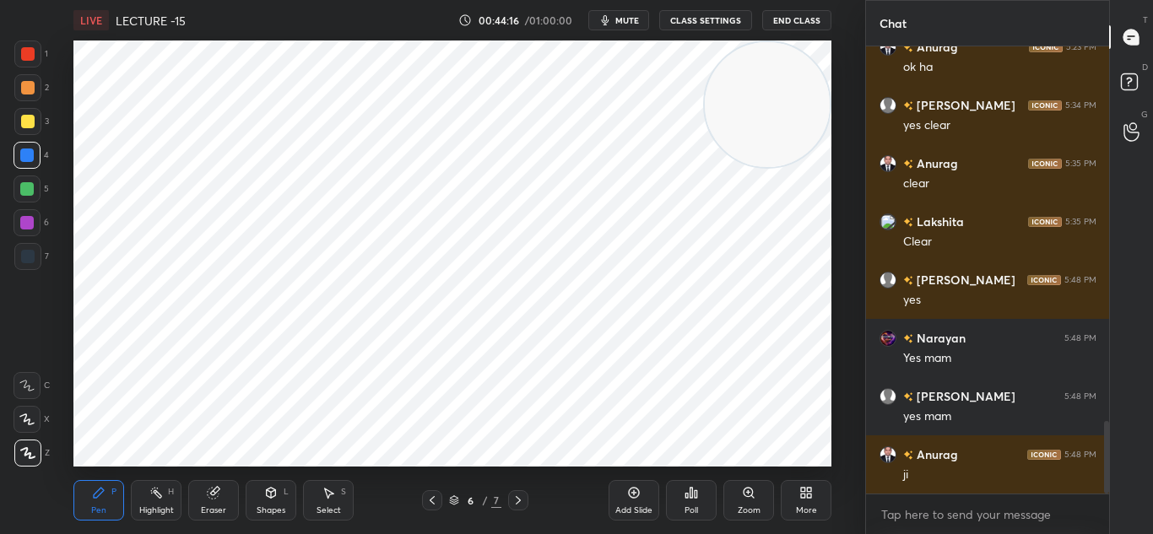
click at [615, 501] on div "Add Slide" at bounding box center [633, 500] width 51 height 41
click at [631, 18] on span "mute" at bounding box center [627, 20] width 24 height 12
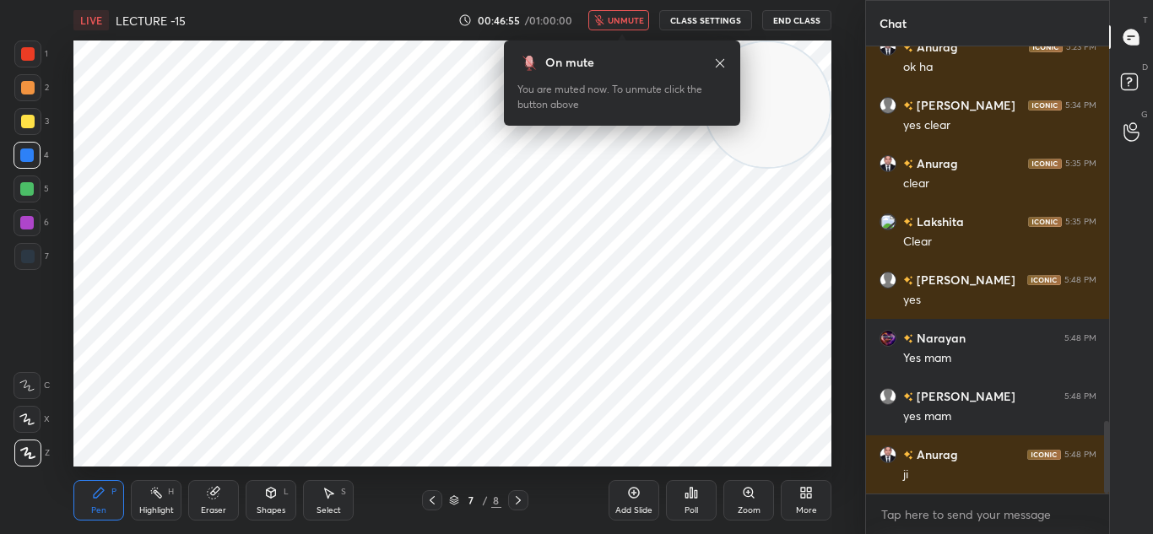
click at [630, 23] on span "unmute" at bounding box center [626, 20] width 36 height 12
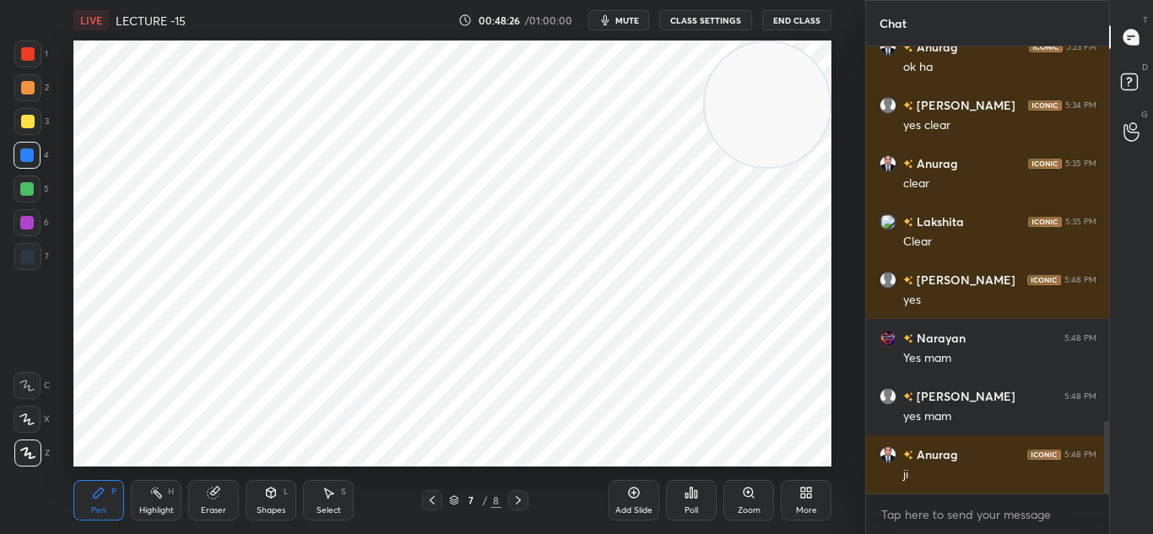
click at [635, 509] on div "Add Slide" at bounding box center [633, 510] width 37 height 8
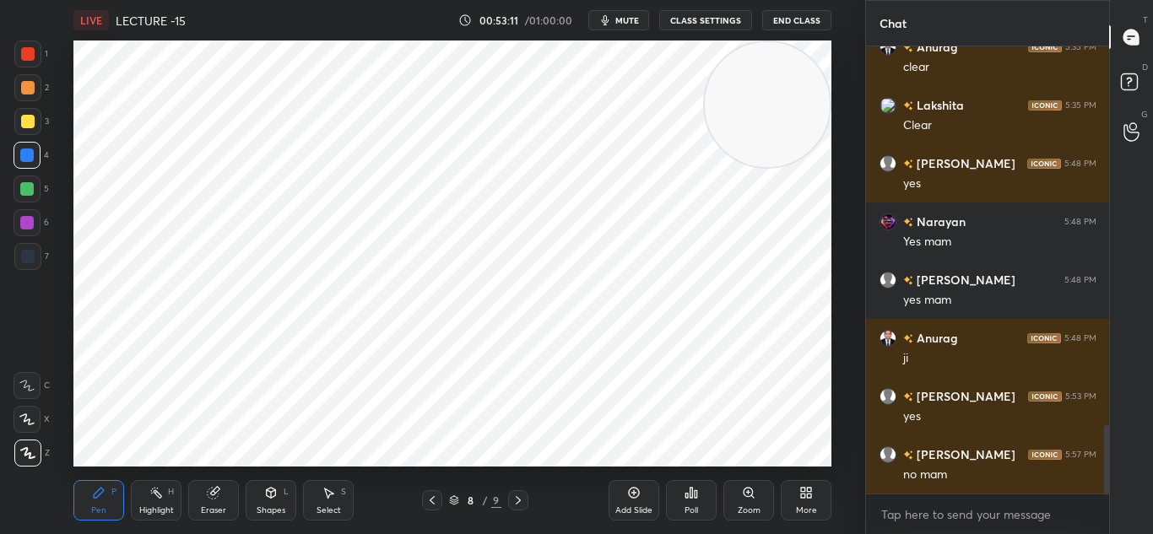
scroll to position [2475, 0]
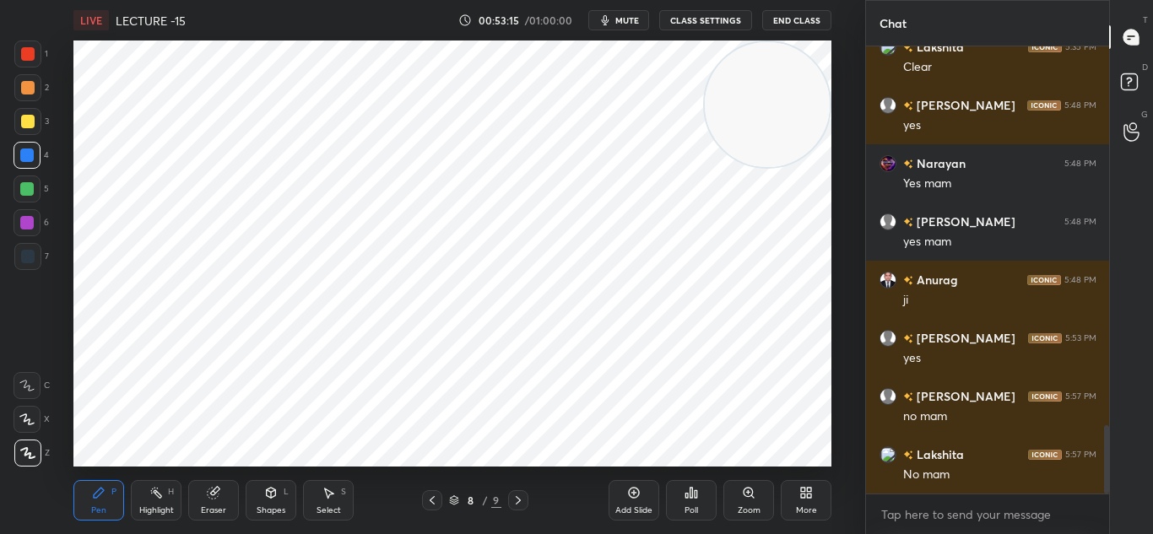
click at [618, 514] on div "Add Slide" at bounding box center [633, 510] width 37 height 8
click at [627, 510] on div "Add Slide" at bounding box center [633, 510] width 37 height 8
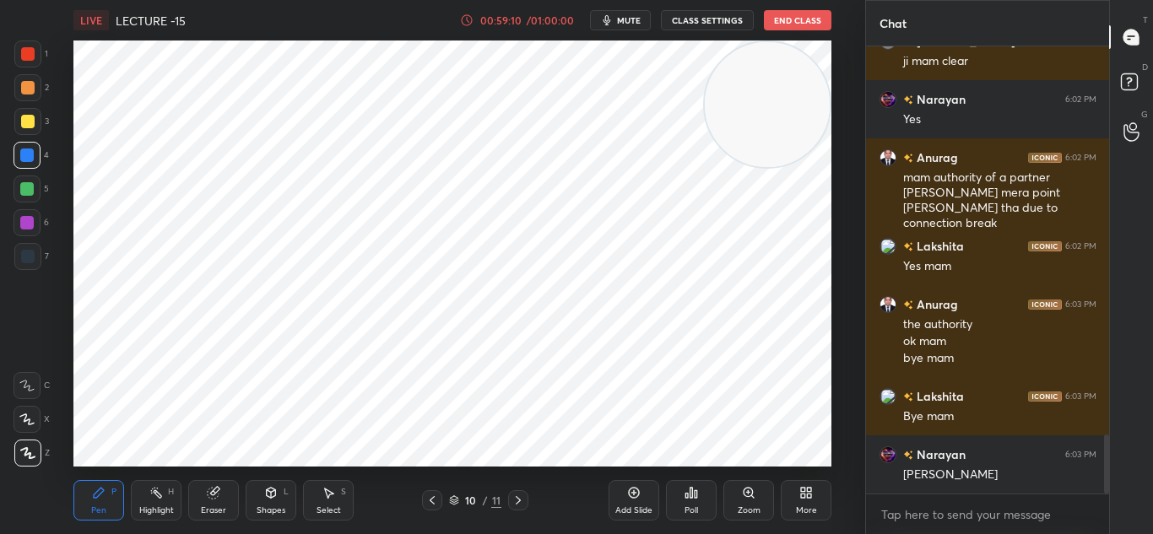
scroll to position [3005, 0]
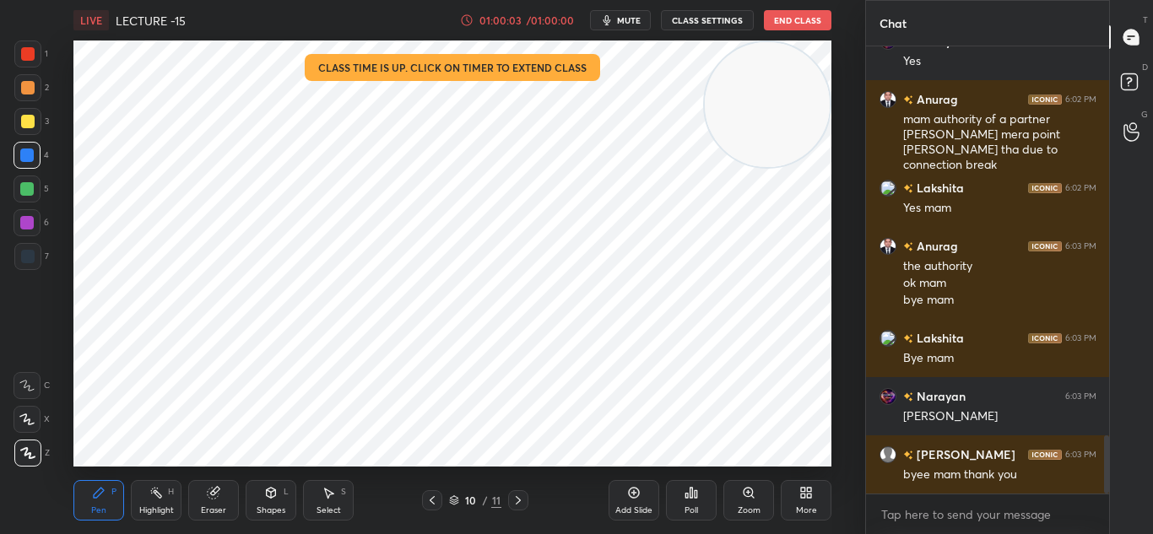
click at [815, 14] on button "End Class" at bounding box center [798, 20] width 68 height 20
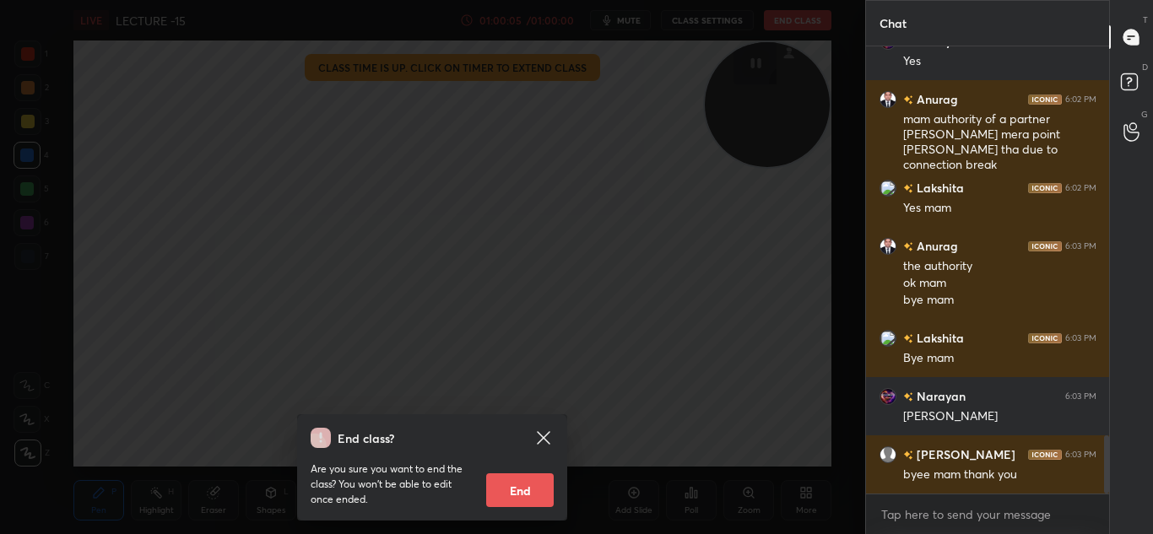
click at [509, 486] on button "End" at bounding box center [520, 490] width 68 height 34
type textarea "x"
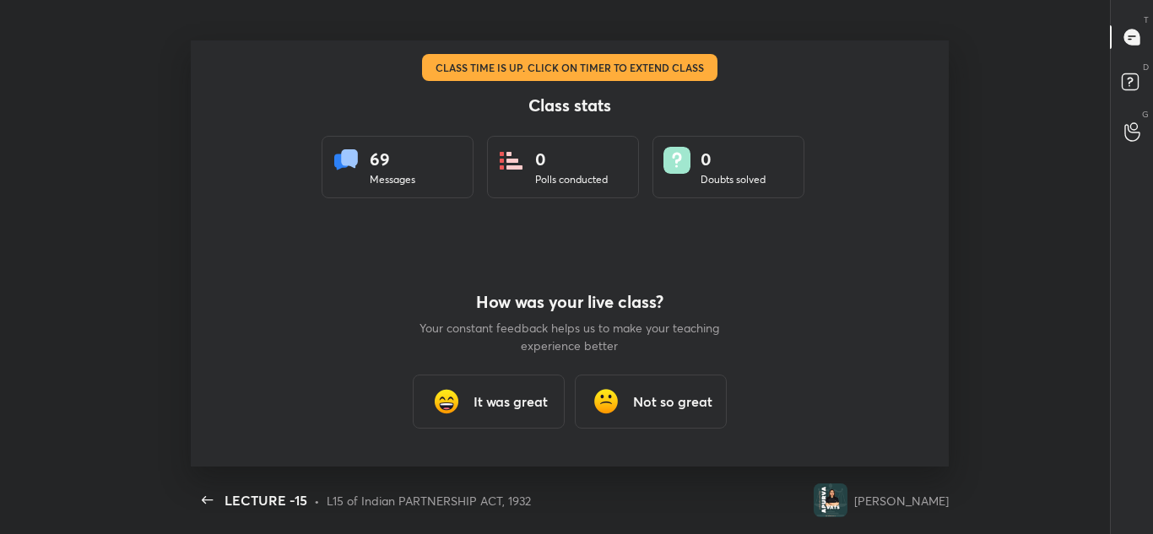
scroll to position [0, 0]
